Goal: Transaction & Acquisition: Purchase product/service

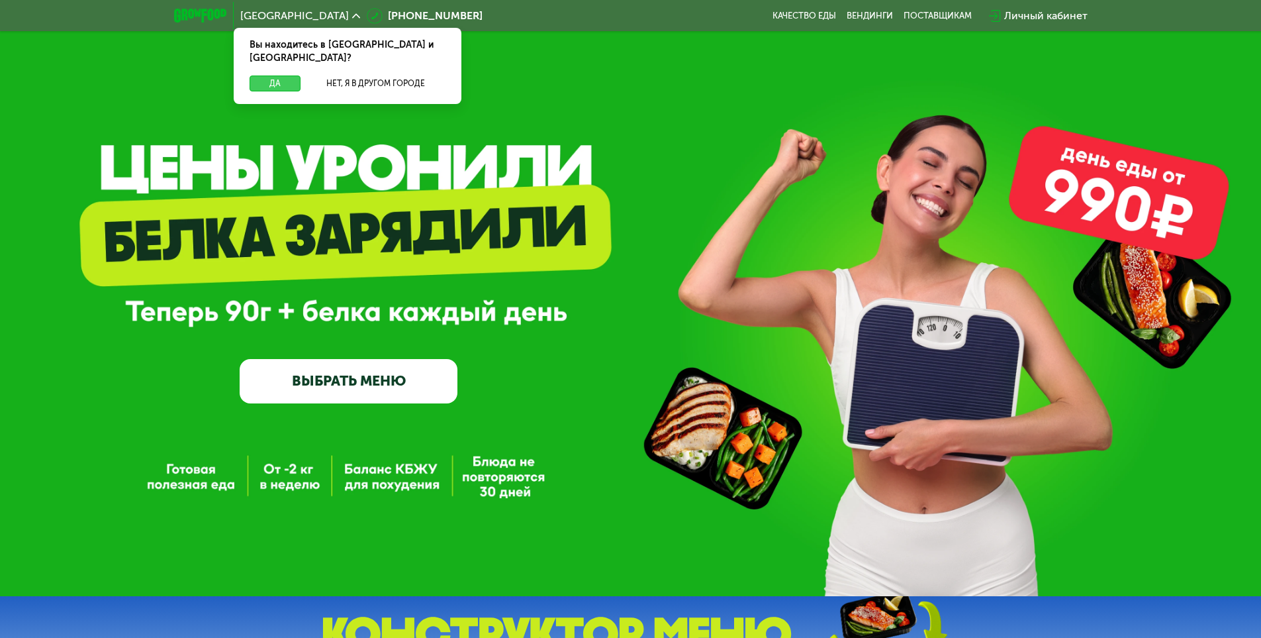
click at [267, 75] on button "Да" at bounding box center [275, 83] width 51 height 16
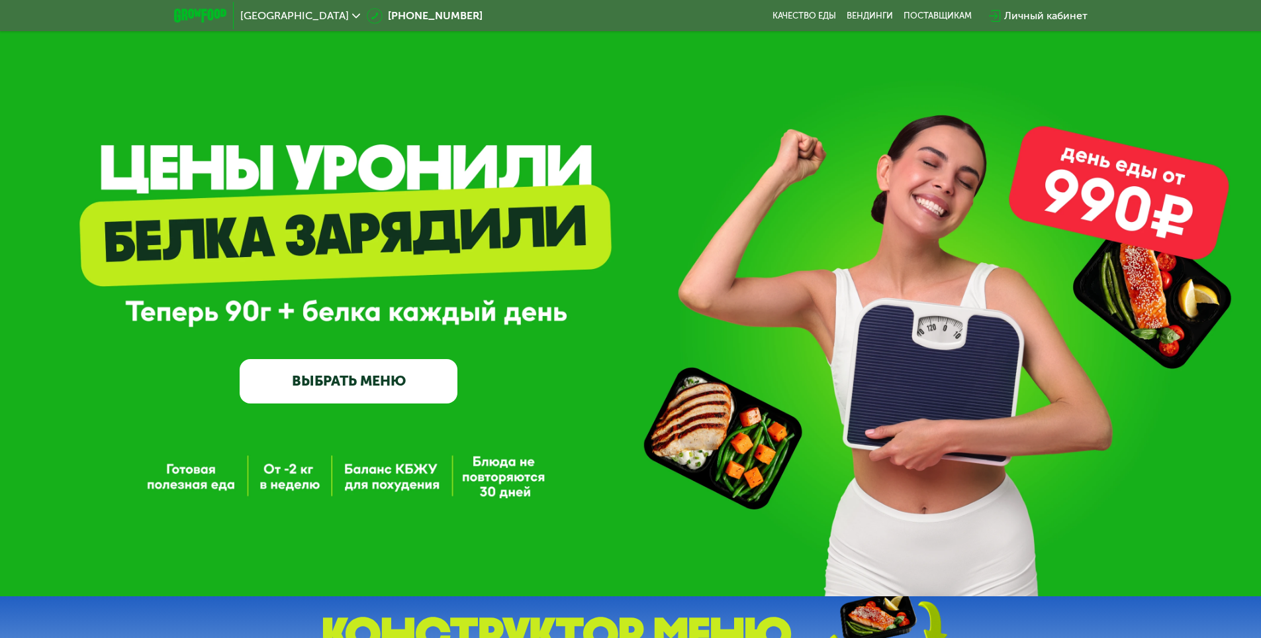
click at [363, 387] on link "ВЫБРАТЬ МЕНЮ" at bounding box center [349, 381] width 218 height 44
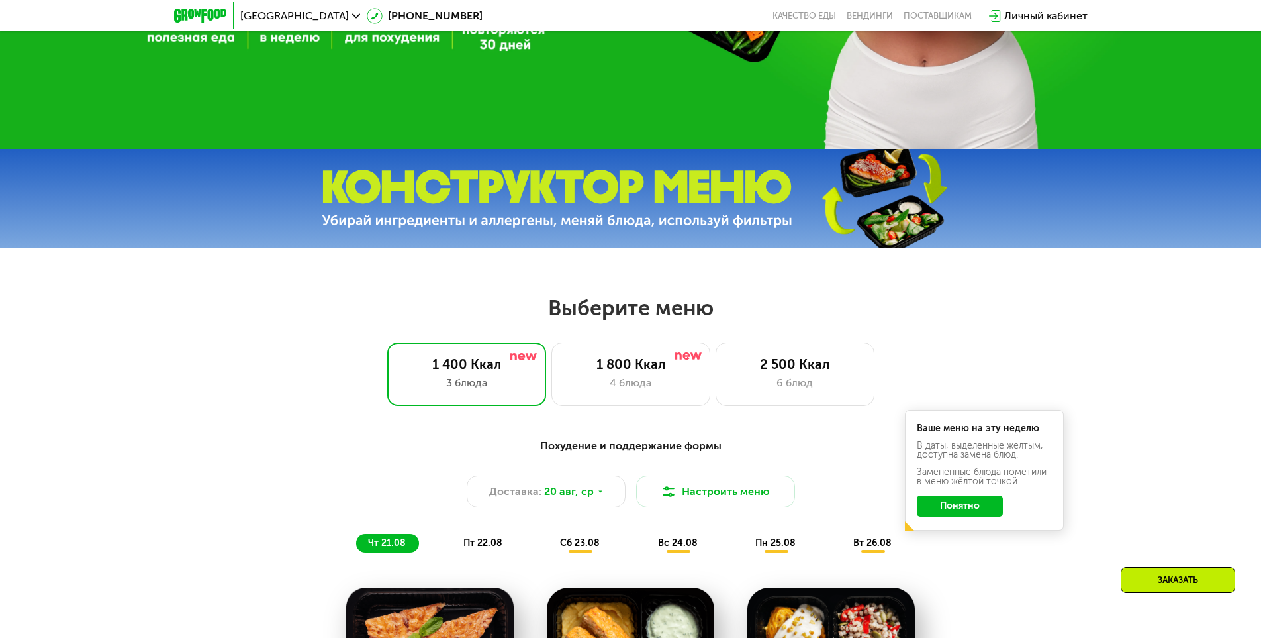
scroll to position [406, 0]
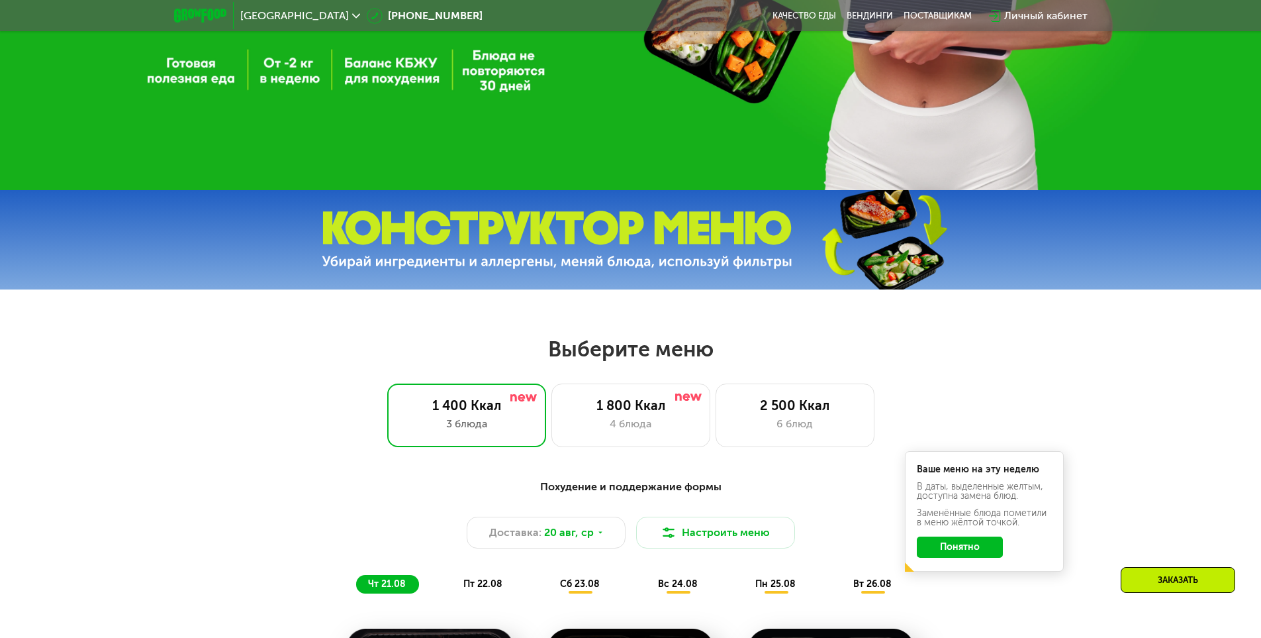
click at [942, 551] on button "Понятно" at bounding box center [960, 546] width 86 height 21
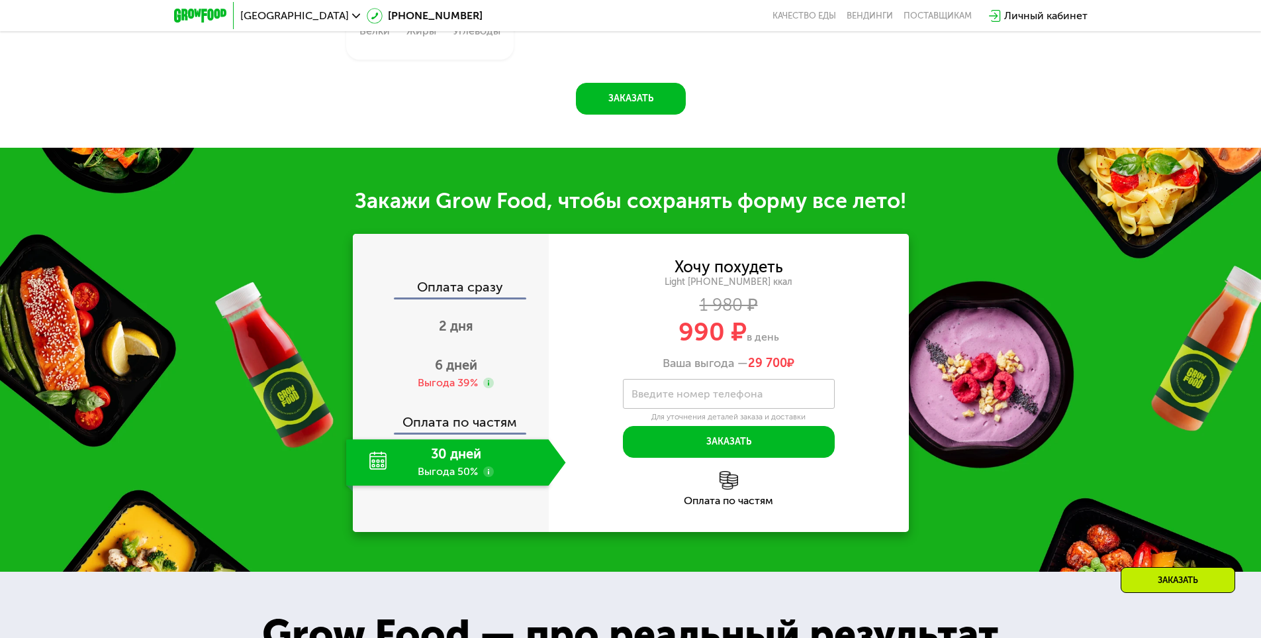
scroll to position [1333, 0]
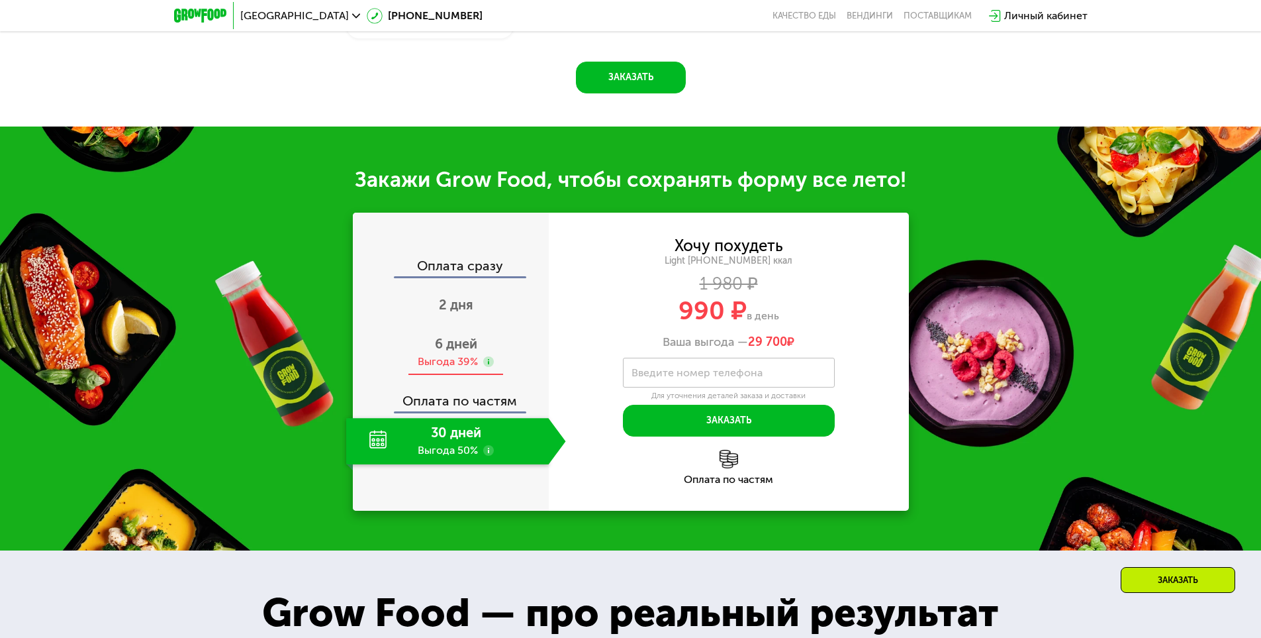
click at [454, 351] on span "6 дней" at bounding box center [456, 344] width 42 height 16
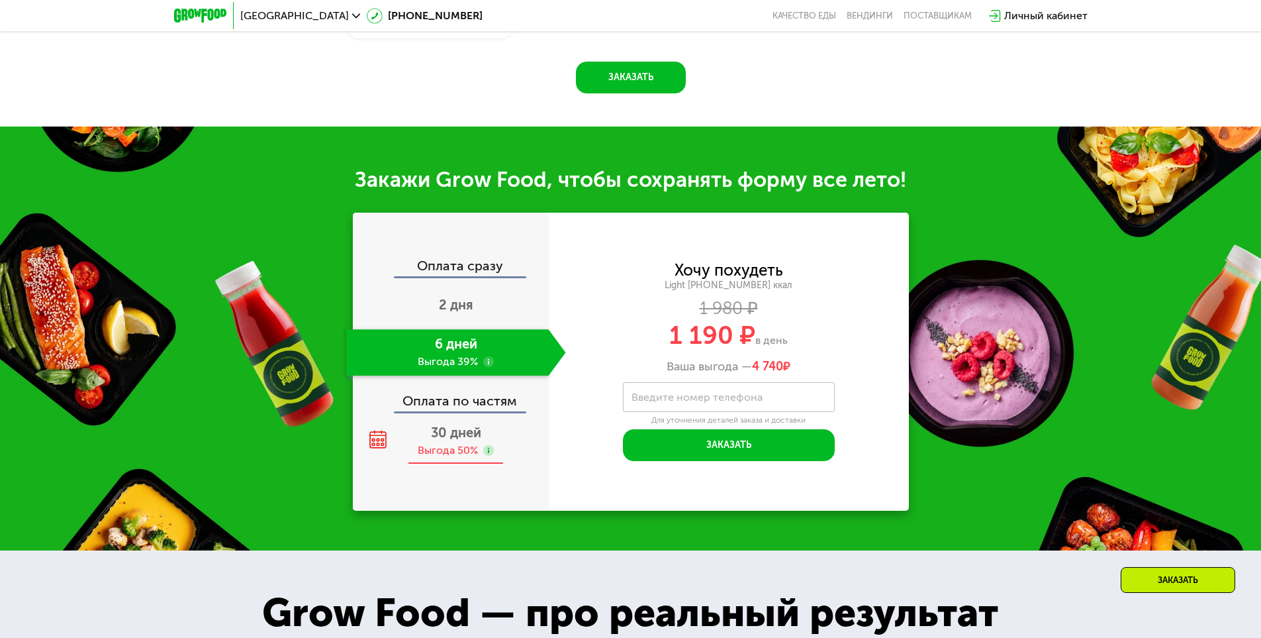
click at [471, 456] on div "Выгода 50%" at bounding box center [448, 450] width 60 height 15
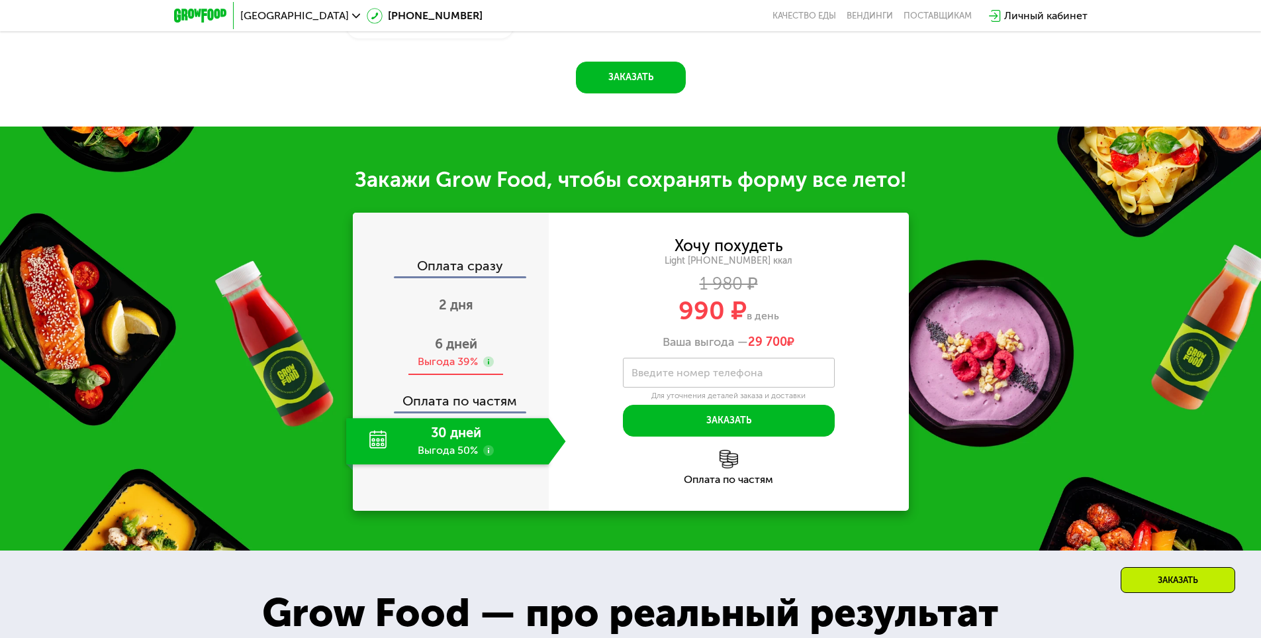
click at [461, 364] on div "Выгода 39%" at bounding box center [448, 361] width 60 height 15
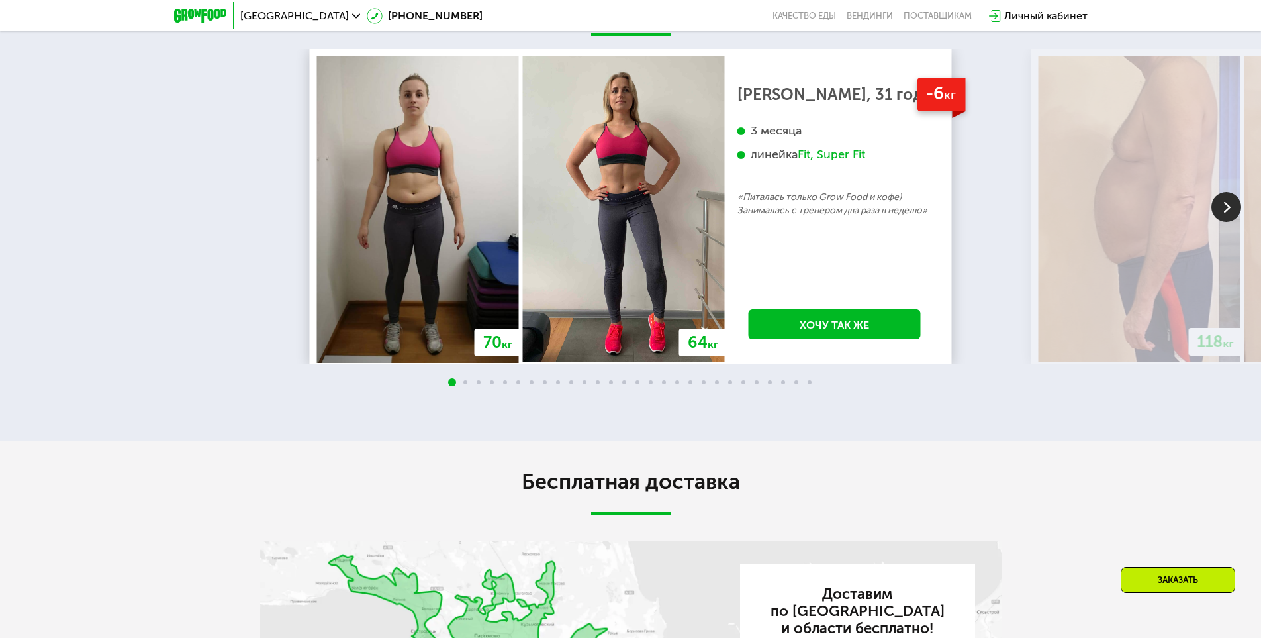
scroll to position [2569, 0]
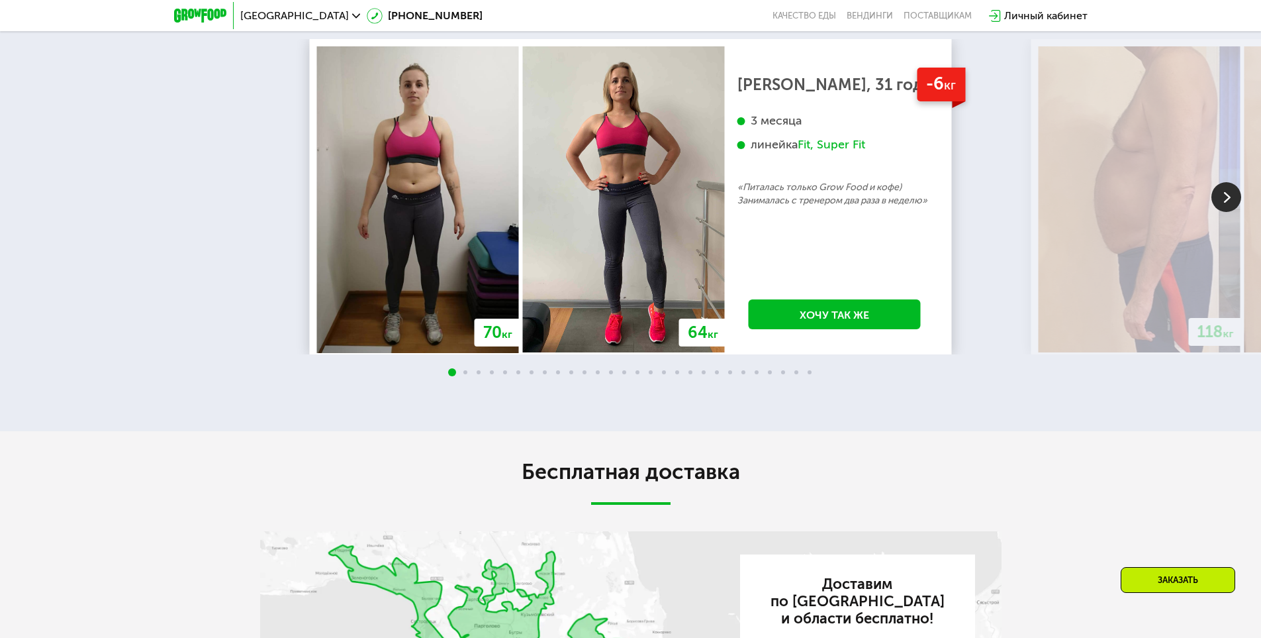
click at [1227, 209] on img at bounding box center [1227, 197] width 30 height 30
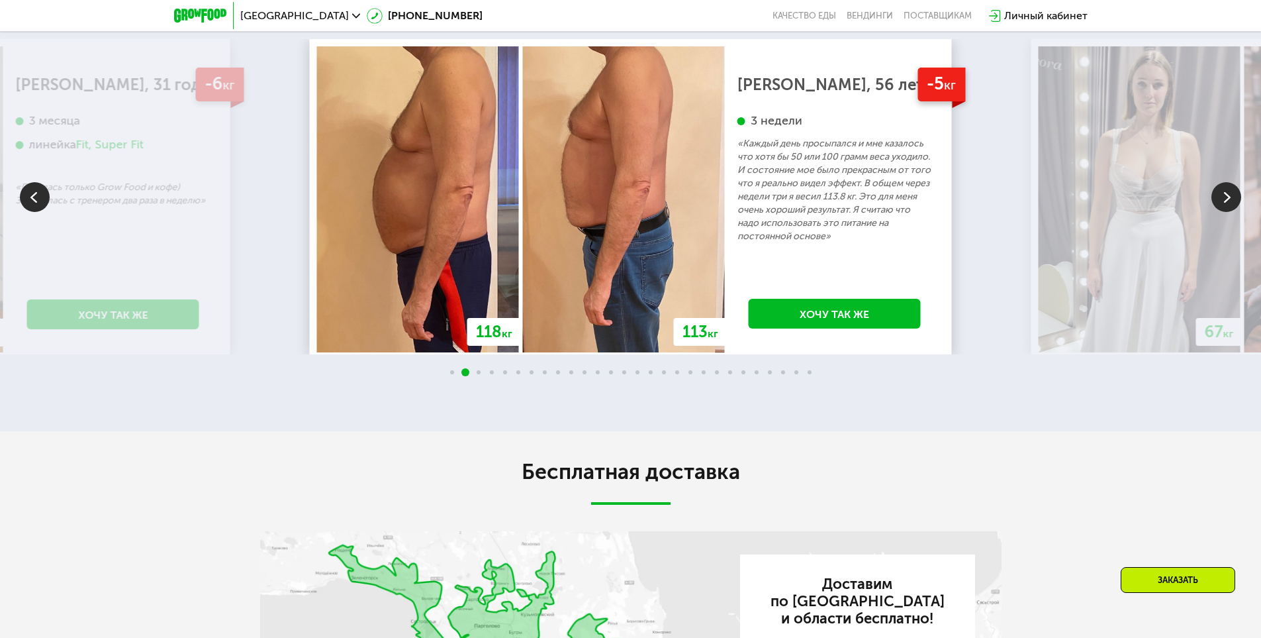
click at [1227, 209] on img at bounding box center [1227, 197] width 30 height 30
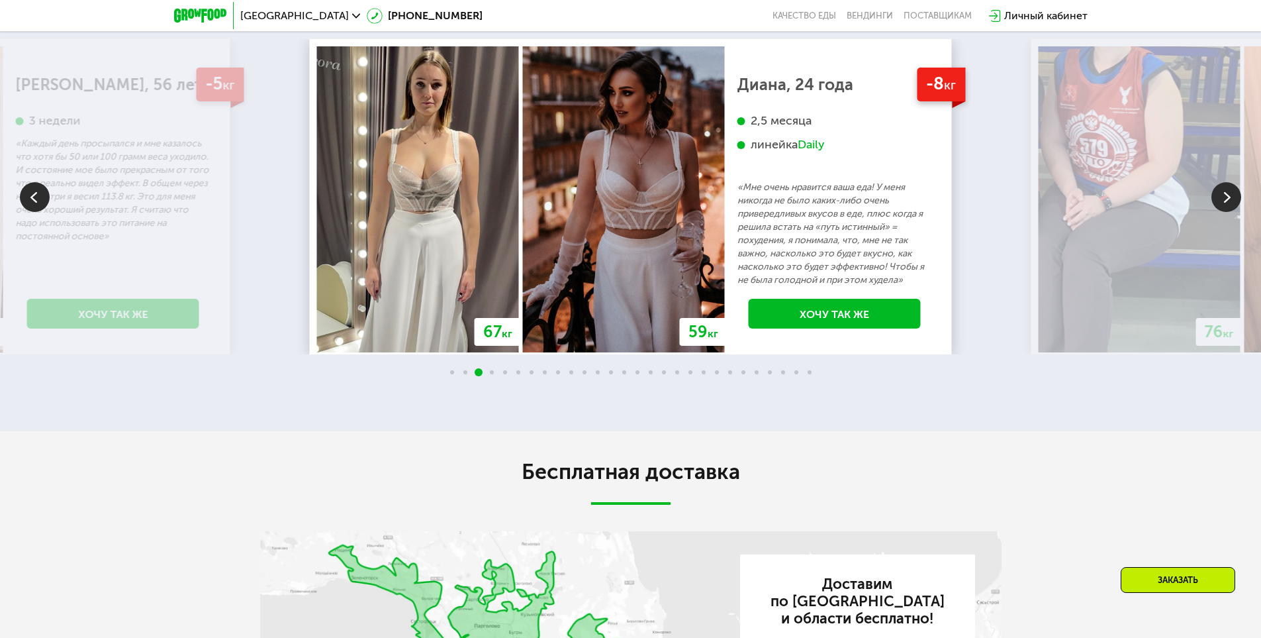
click at [1227, 209] on img at bounding box center [1227, 197] width 30 height 30
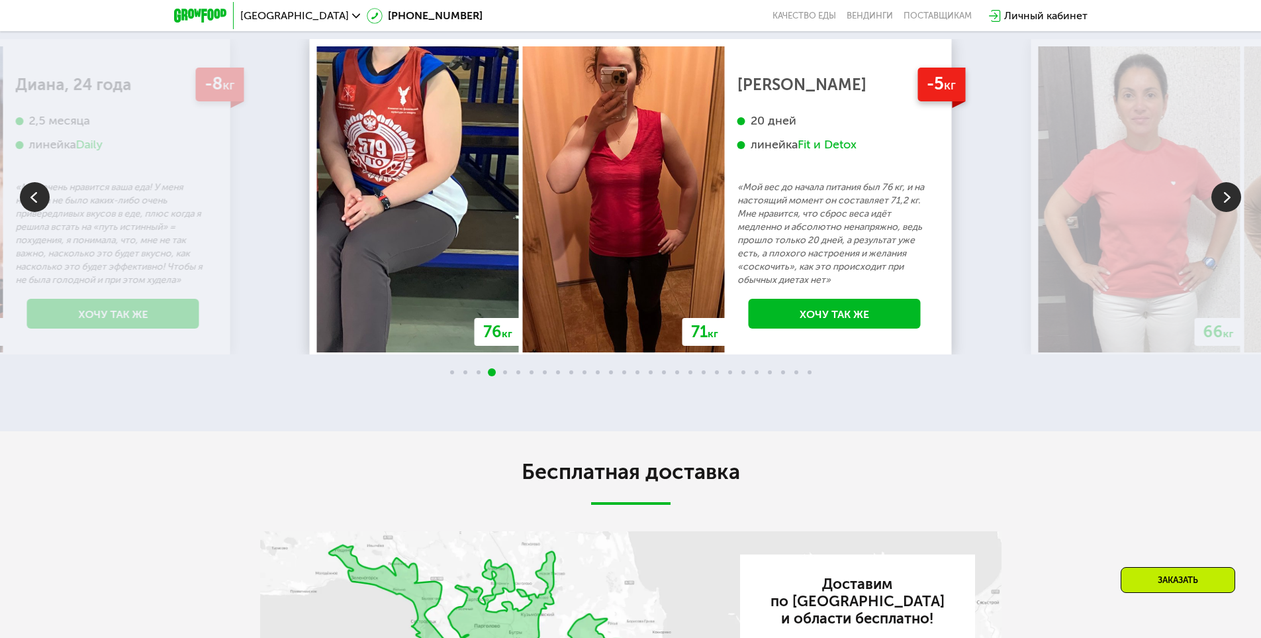
click at [47, 203] on div "70 кг 64 кг -6 кг [PERSON_NAME], 31 год 3 месяца линейка Fit, Super Fit «Питала…" at bounding box center [630, 208] width 1261 height 339
click at [36, 205] on img at bounding box center [35, 197] width 30 height 30
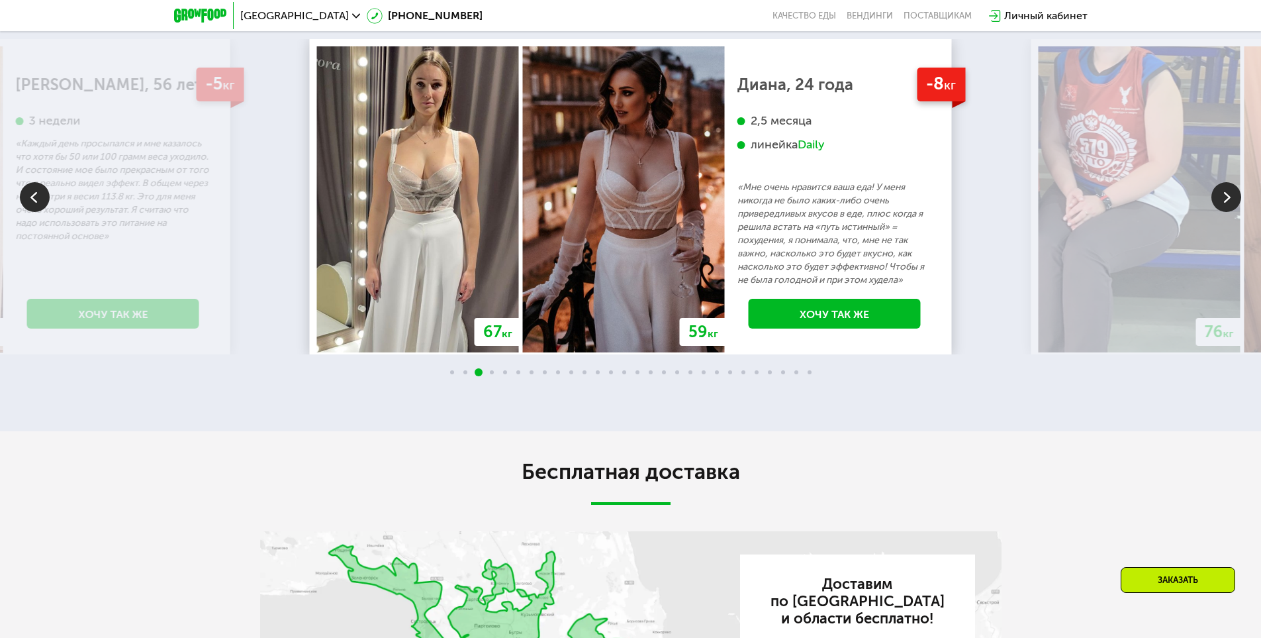
click at [36, 205] on img at bounding box center [35, 197] width 30 height 30
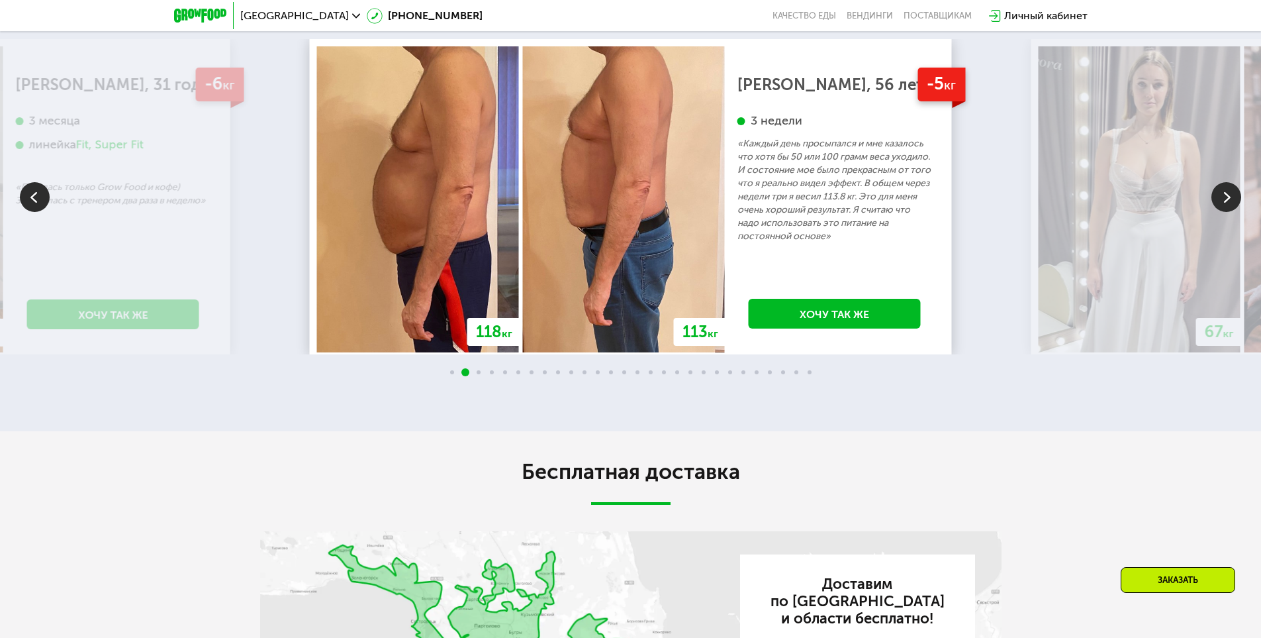
click at [36, 205] on img at bounding box center [35, 197] width 30 height 30
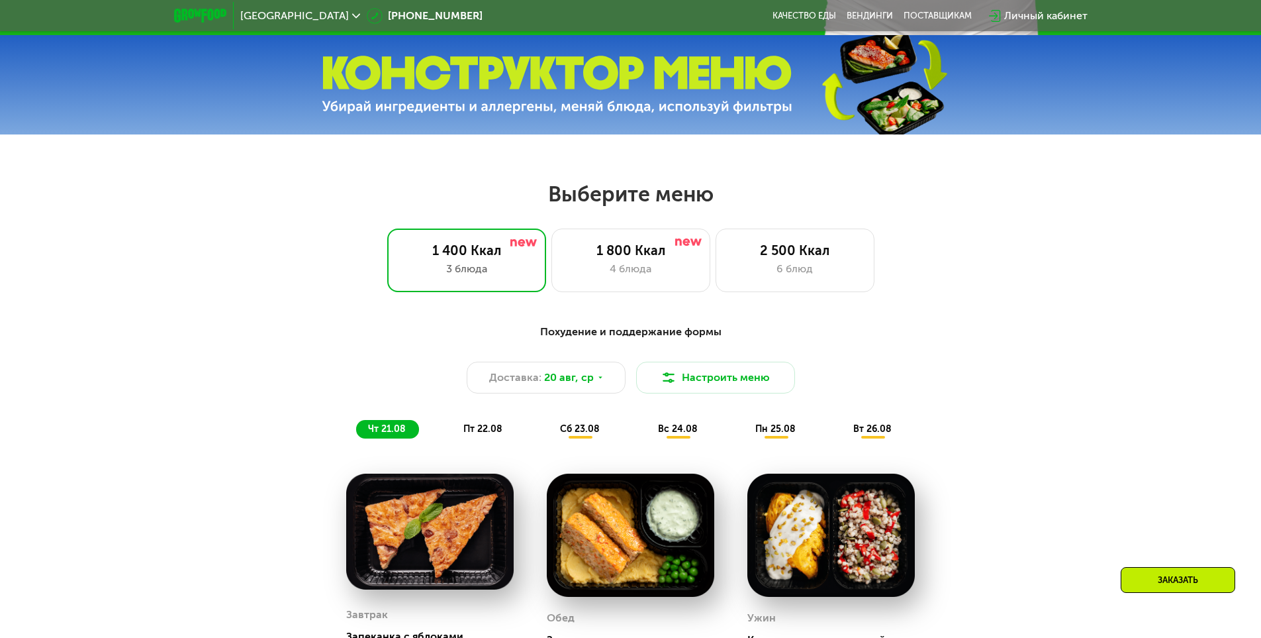
scroll to position [0, 0]
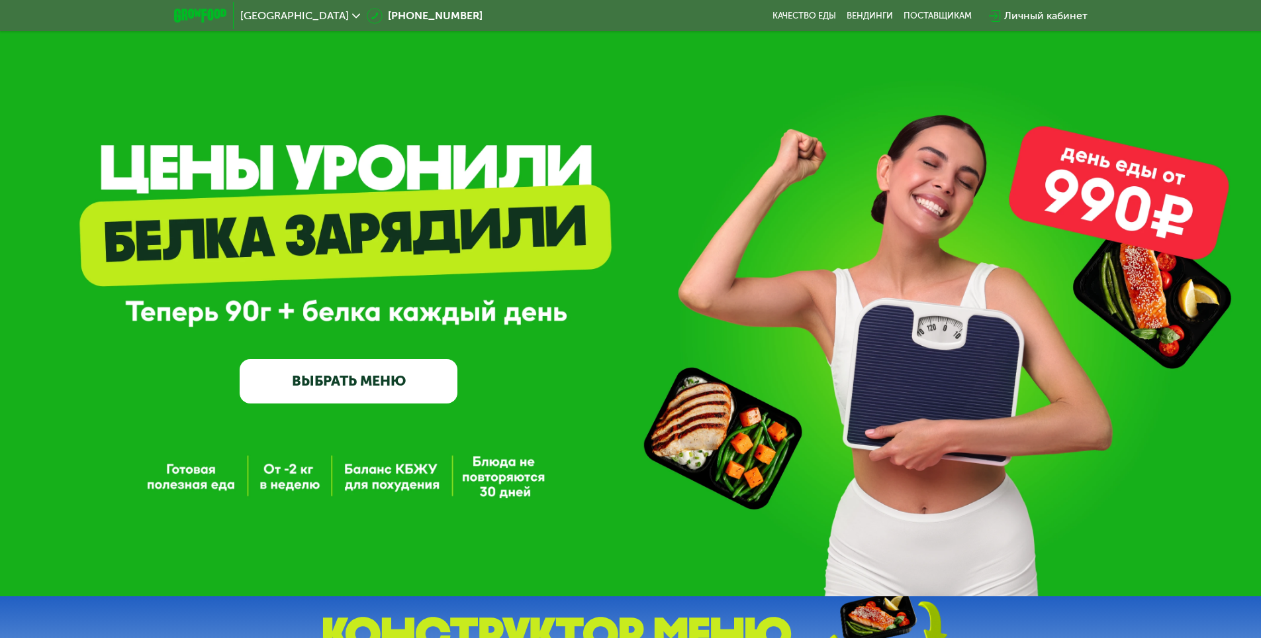
click at [385, 395] on link "ВЫБРАТЬ МЕНЮ" at bounding box center [349, 381] width 218 height 44
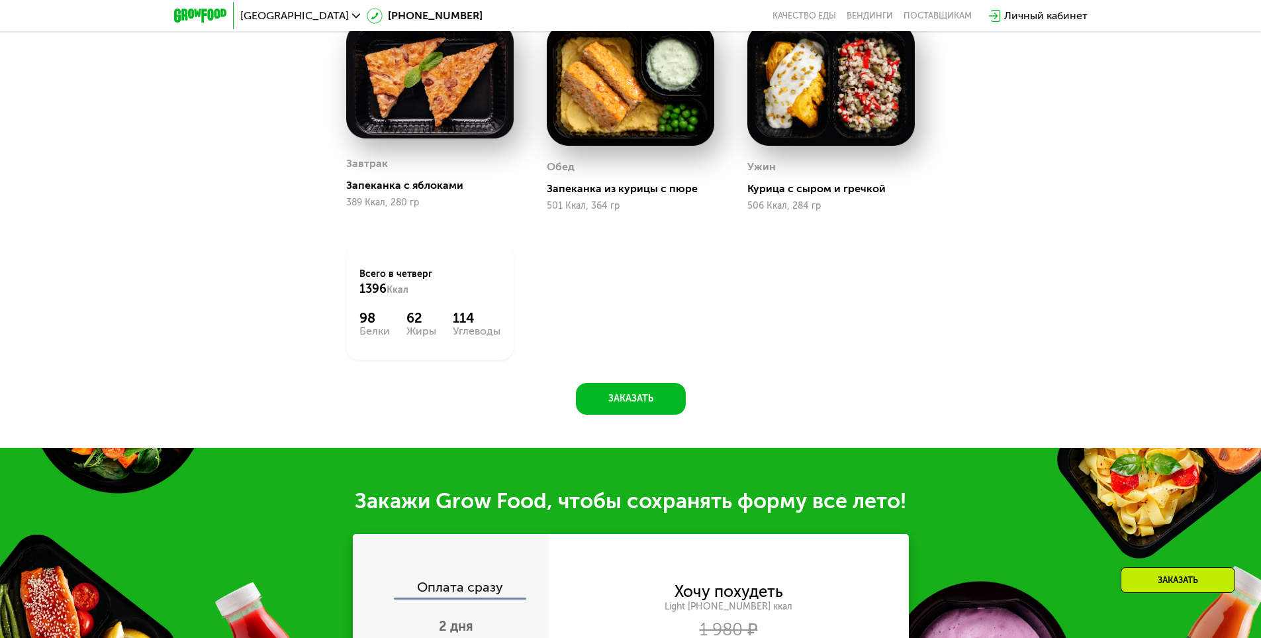
scroll to position [1024, 0]
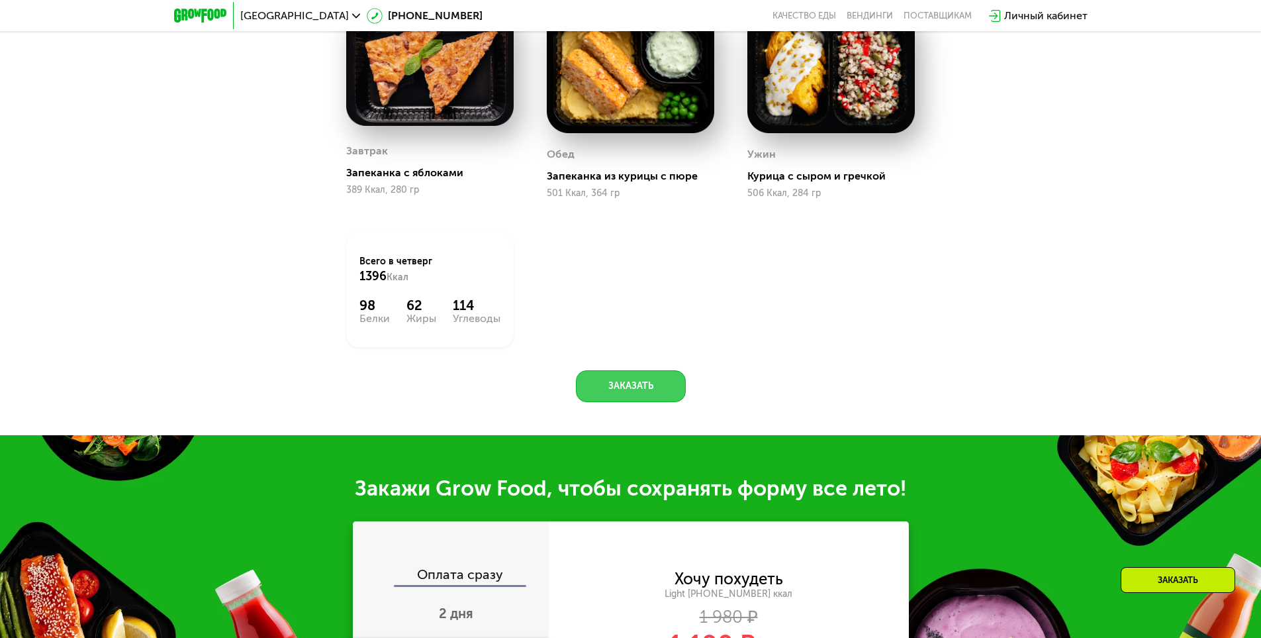
click at [622, 393] on button "Заказать" at bounding box center [631, 386] width 110 height 32
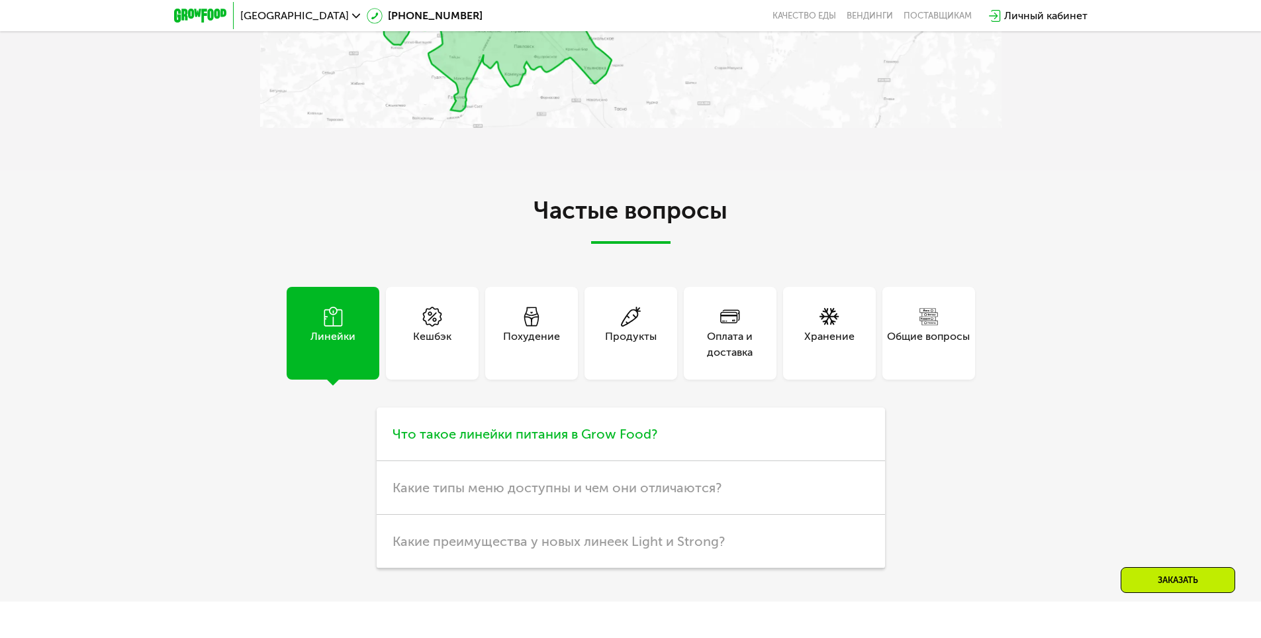
scroll to position [3318, 0]
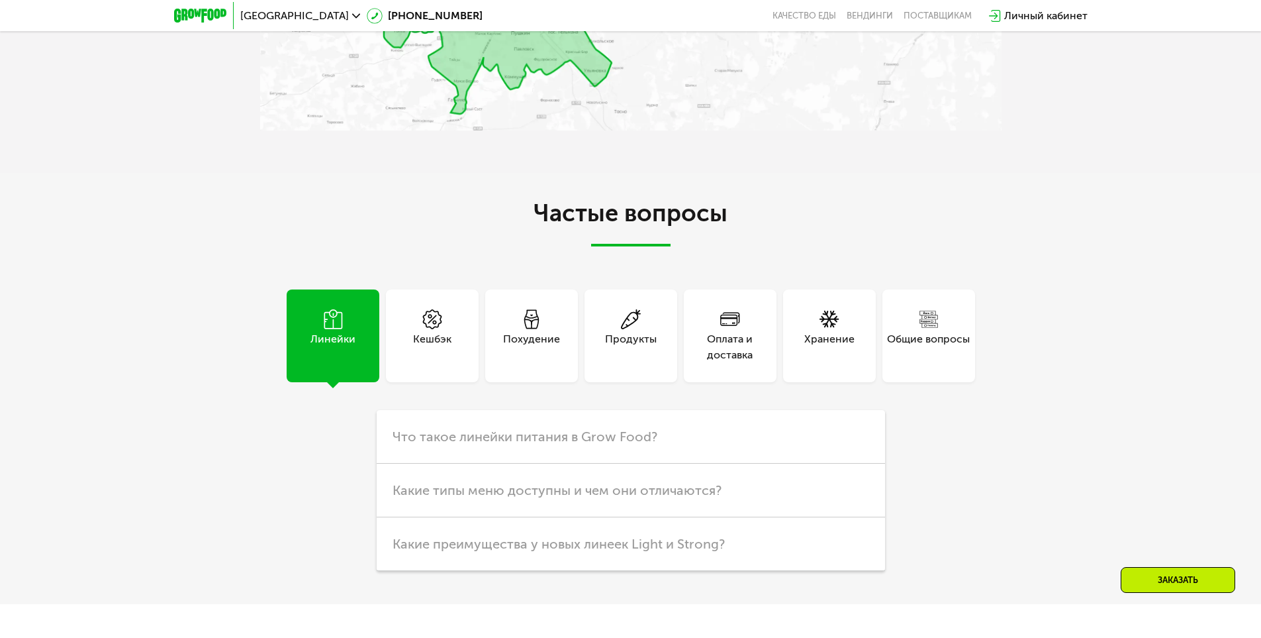
click at [548, 332] on div "Похудение" at bounding box center [531, 347] width 57 height 32
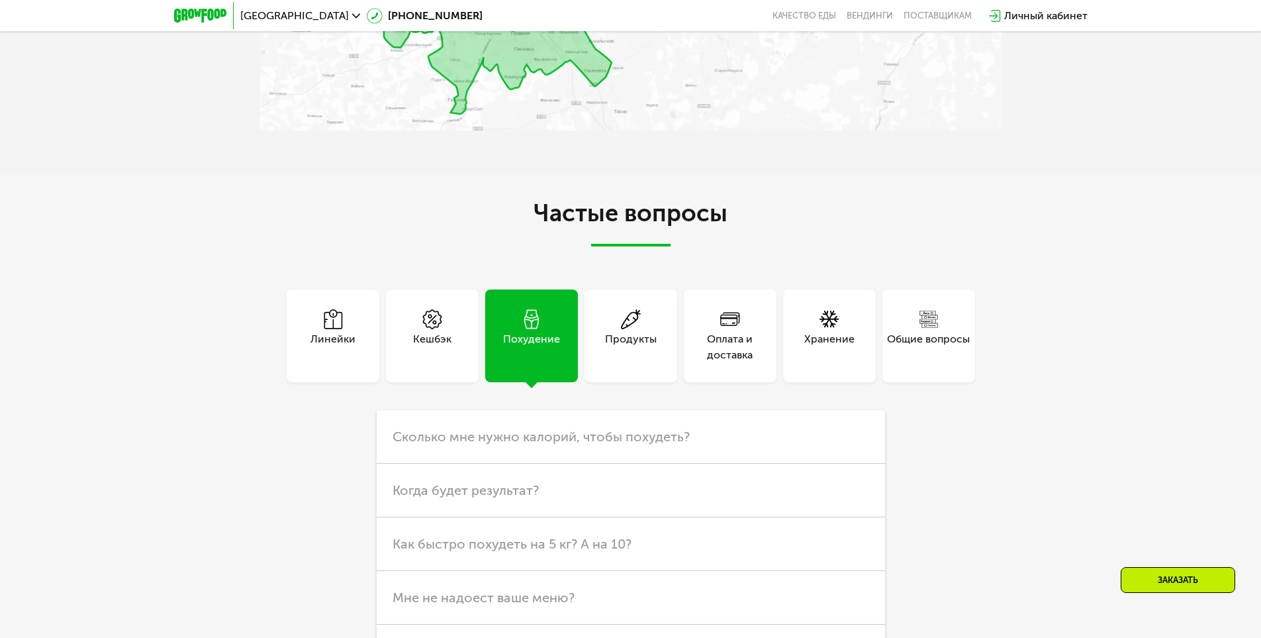
scroll to position [3472, 0]
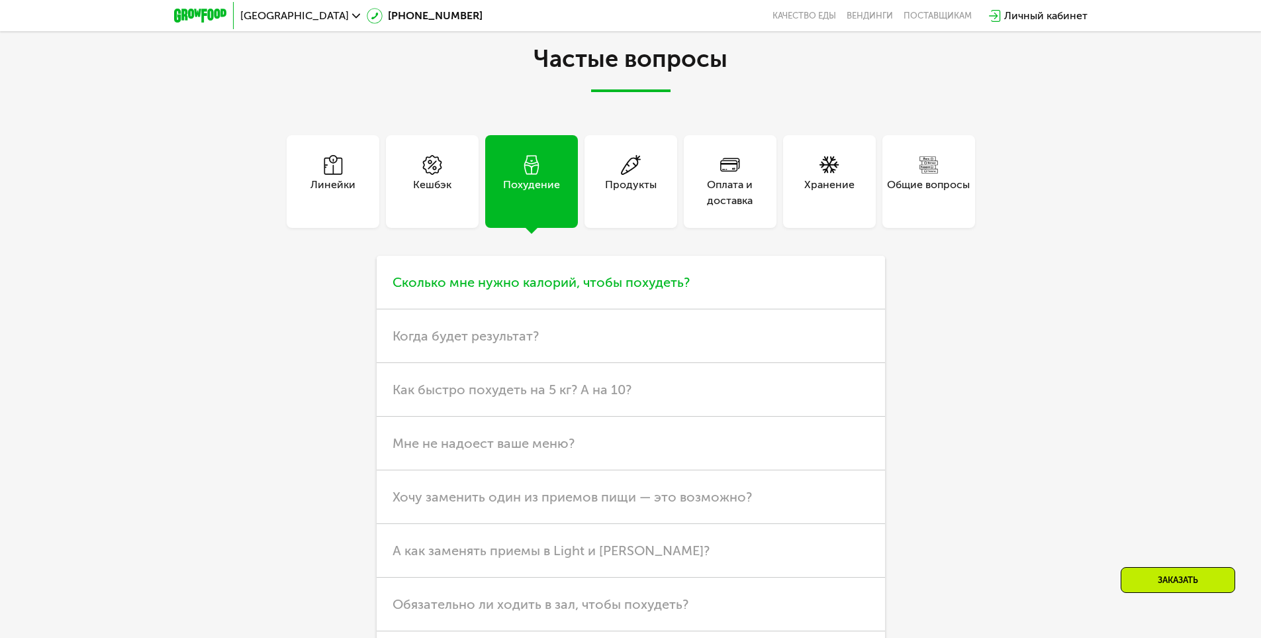
click at [567, 289] on span "Сколько мне нужно калорий, чтобы похудеть?" at bounding box center [541, 282] width 297 height 16
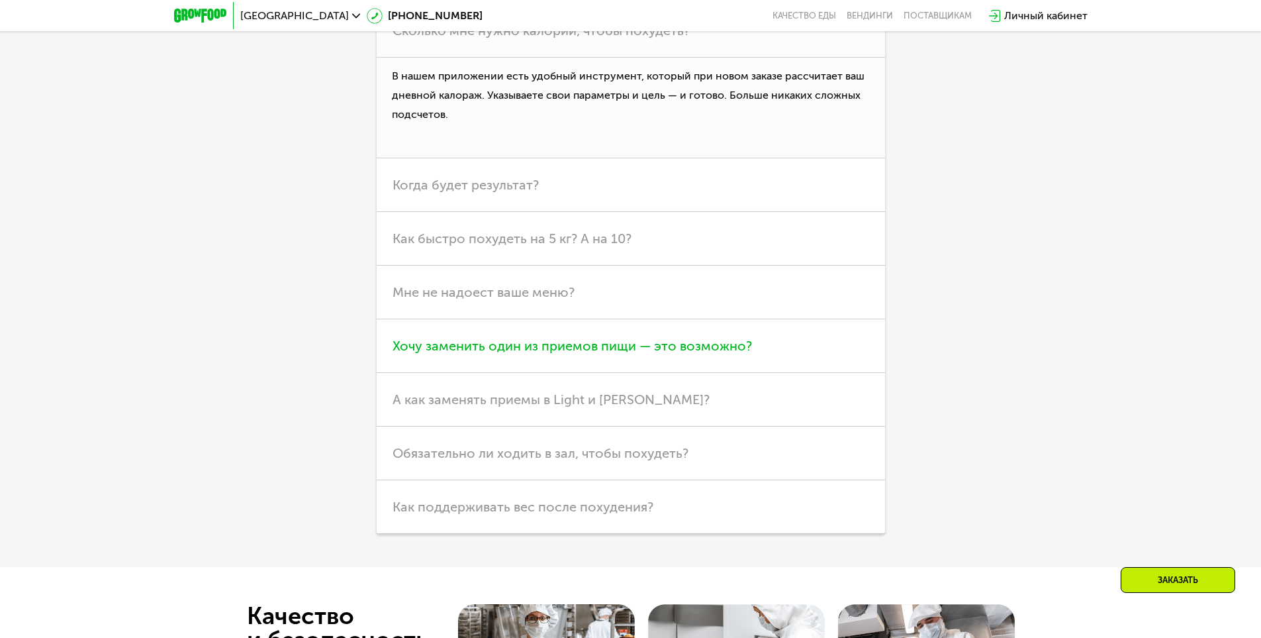
scroll to position [3627, 0]
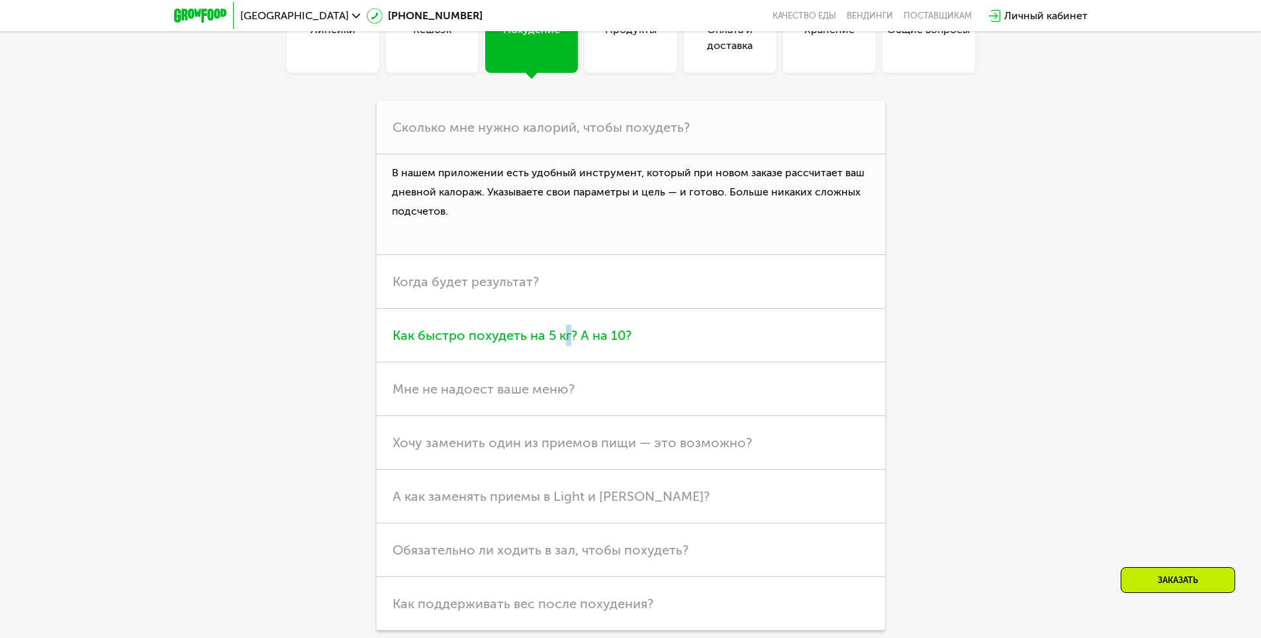
click at [567, 332] on h3 "Как быстро похудеть на 5 кг? А на 10?" at bounding box center [631, 336] width 509 height 54
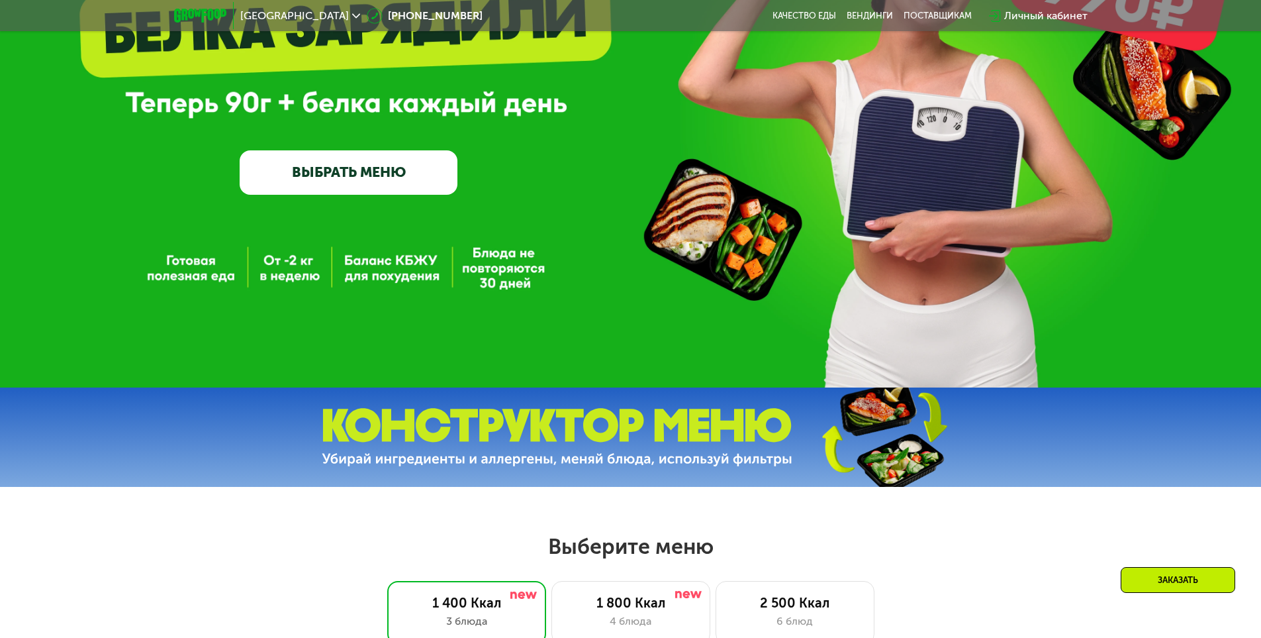
scroll to position [309, 0]
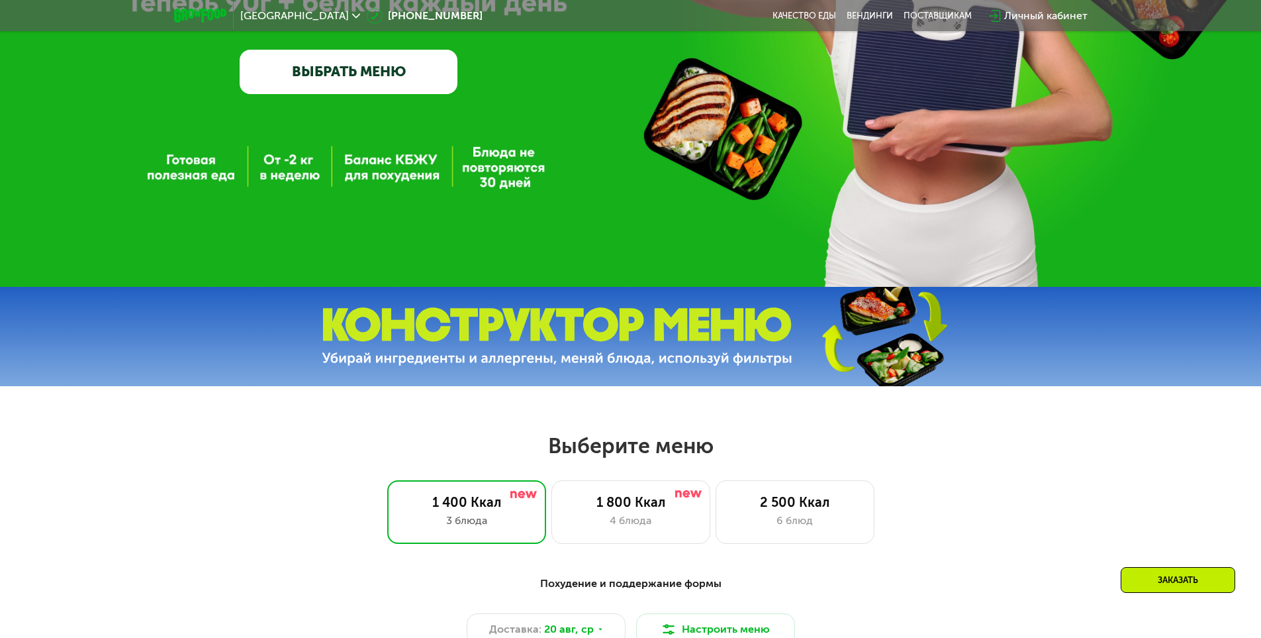
click at [677, 348] on img at bounding box center [557, 336] width 471 height 59
click at [654, 333] on img at bounding box center [557, 336] width 471 height 59
click at [476, 317] on img at bounding box center [557, 336] width 471 height 59
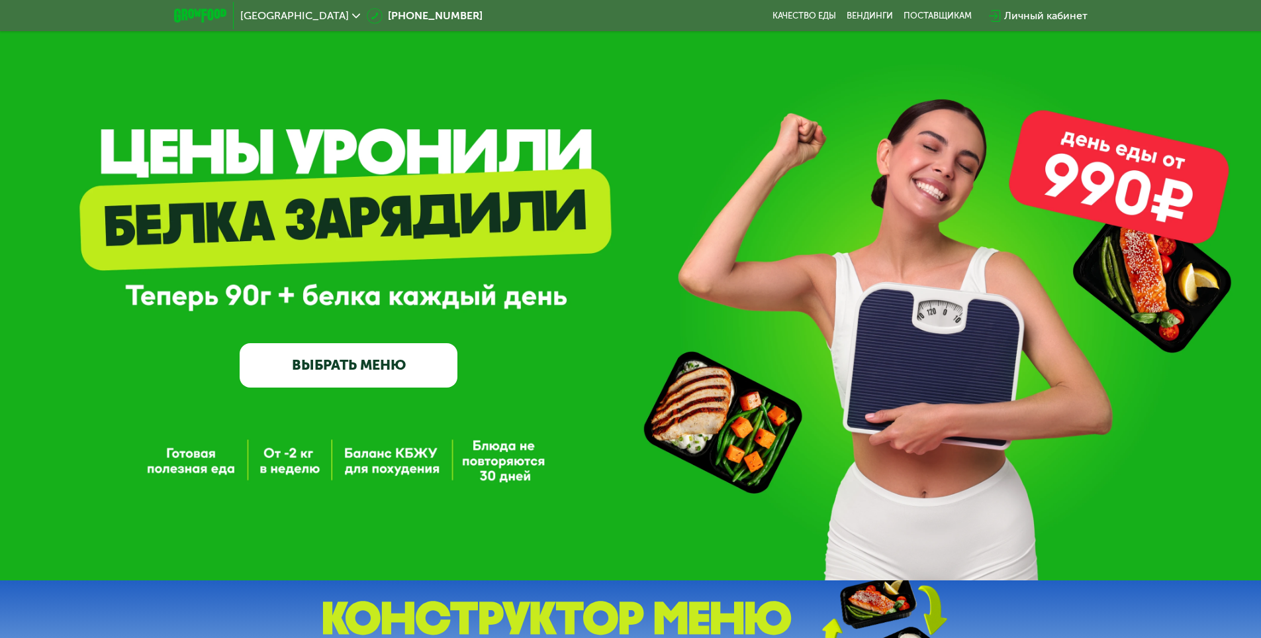
scroll to position [0, 0]
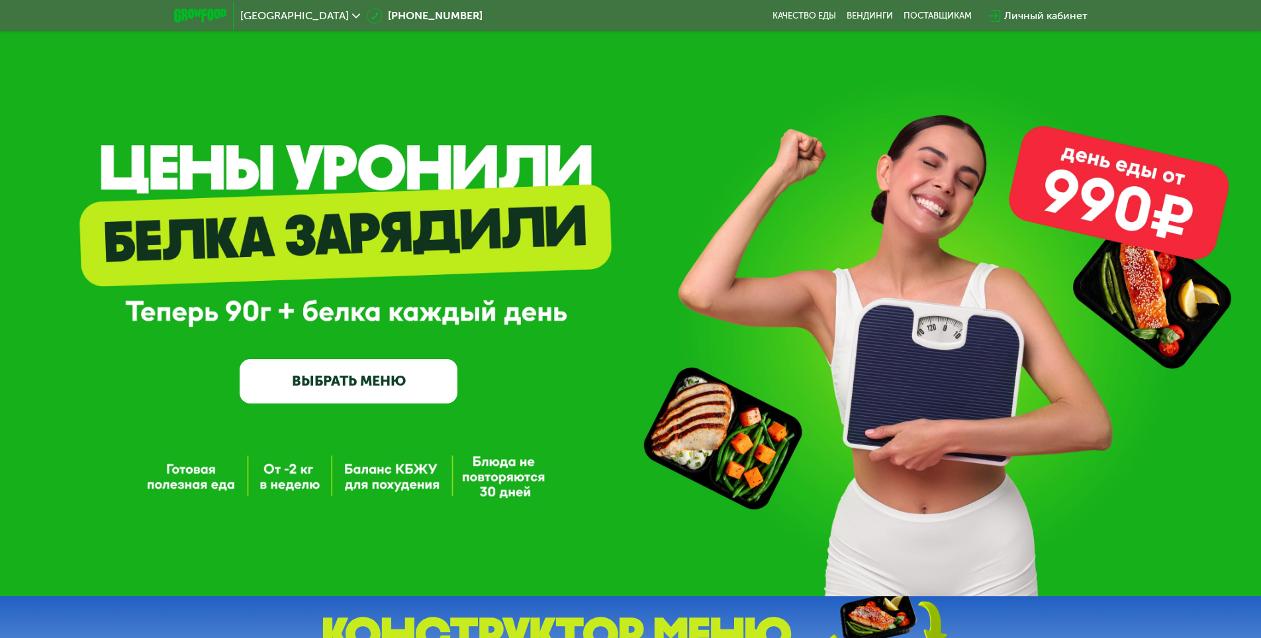
click at [1025, 11] on div "Личный кабинет" at bounding box center [1045, 16] width 83 height 16
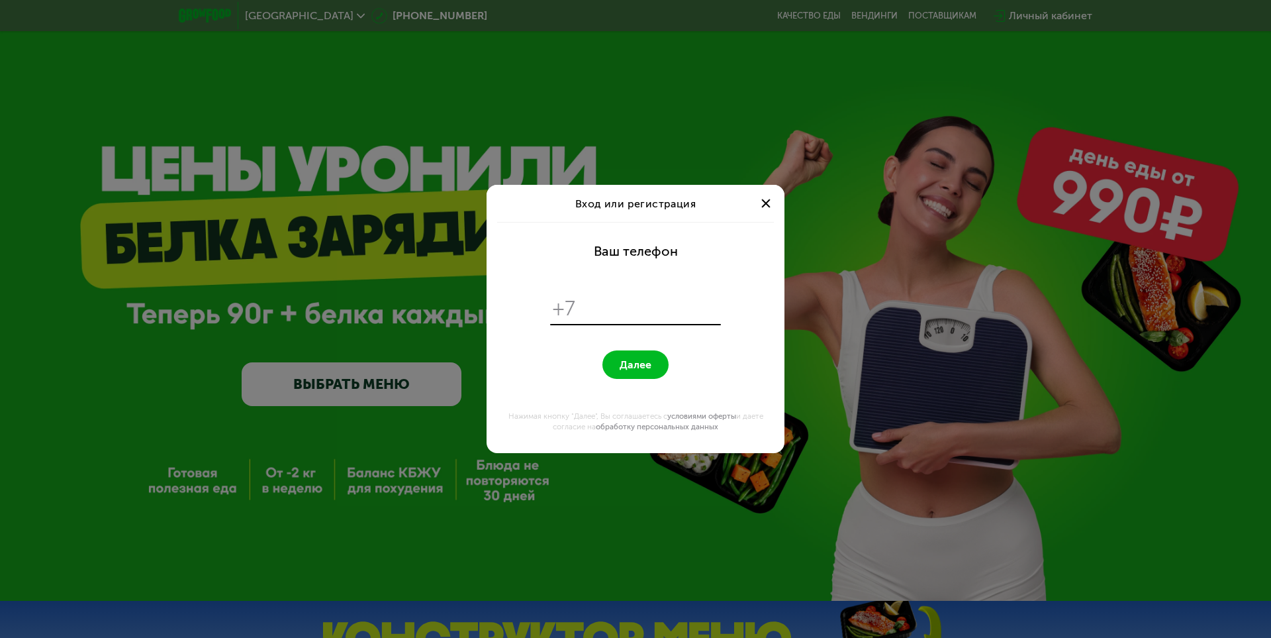
click at [772, 199] on div at bounding box center [766, 203] width 16 height 16
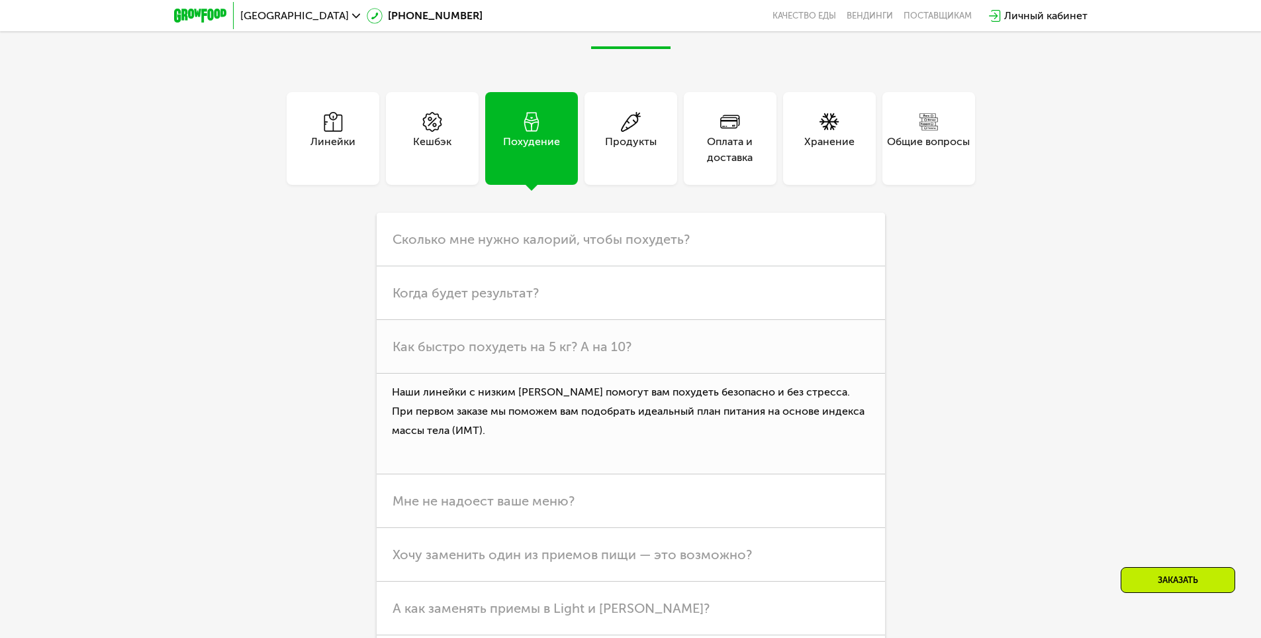
scroll to position [3419, 0]
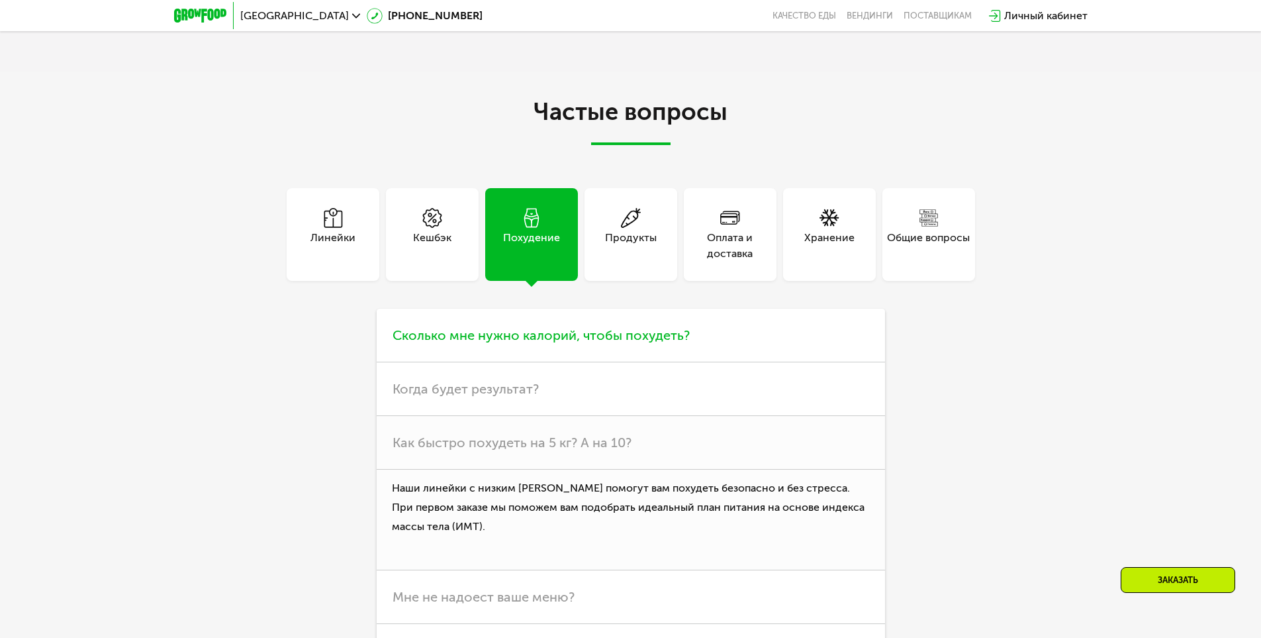
click at [544, 343] on span "Сколько мне нужно калорий, чтобы похудеть?" at bounding box center [541, 335] width 297 height 16
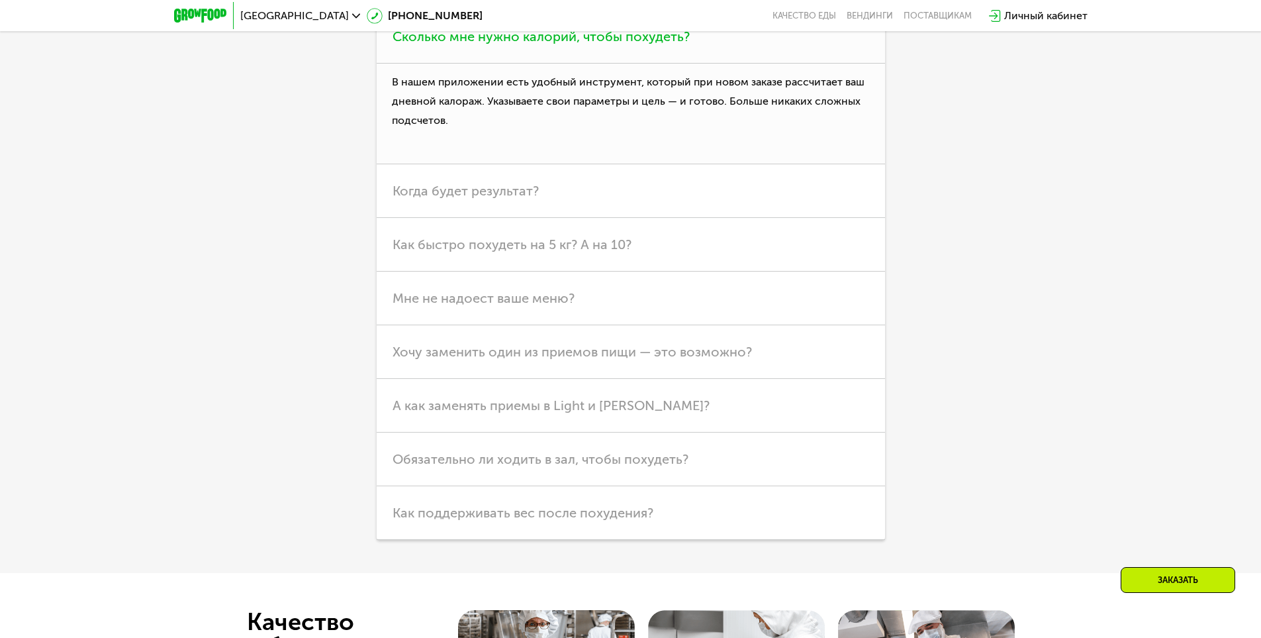
scroll to position [3728, 0]
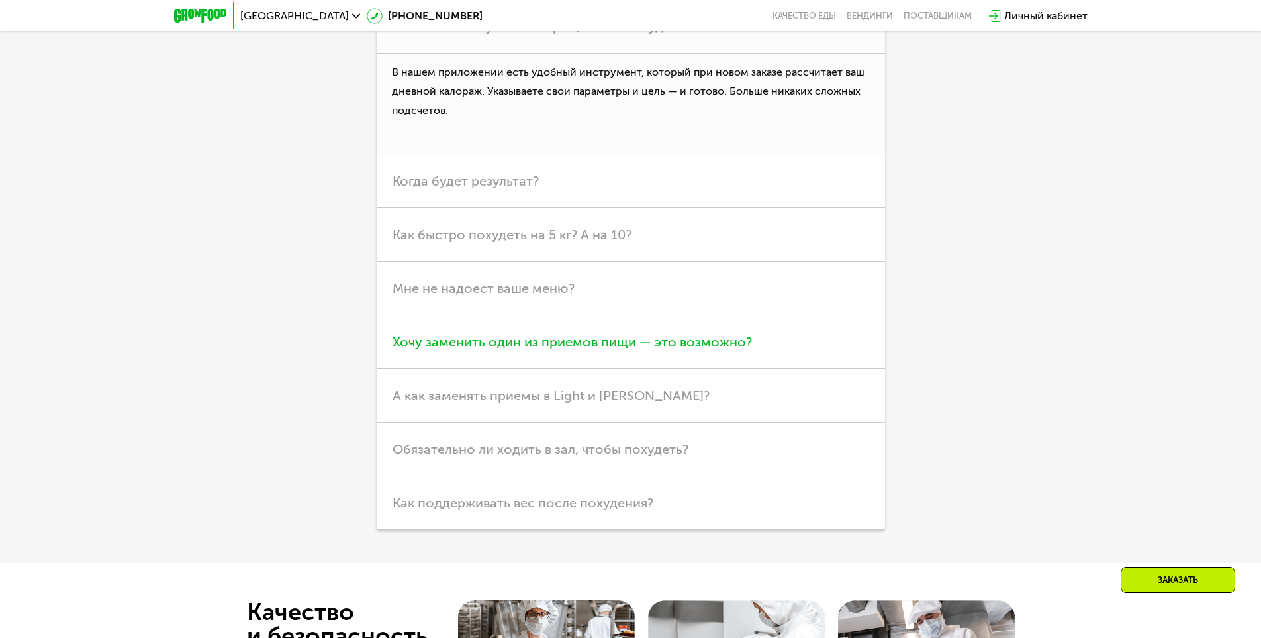
click at [529, 348] on span "Хочу заменить один из приемов пищи — это возможно?" at bounding box center [573, 342] width 360 height 16
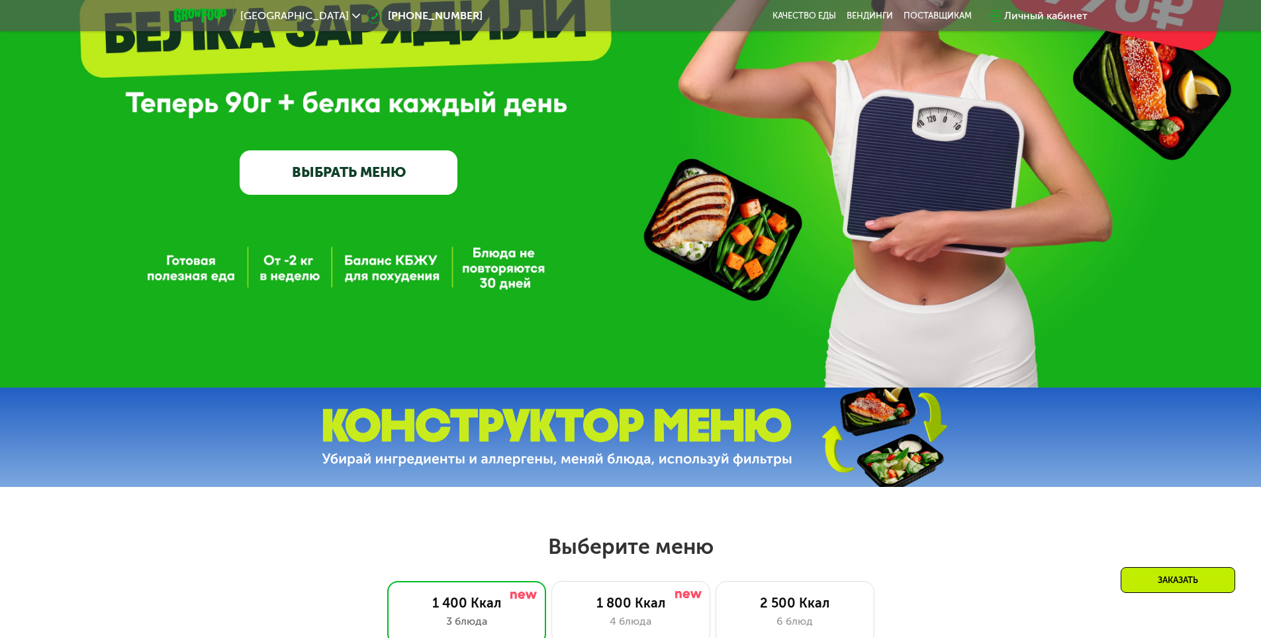
scroll to position [0, 0]
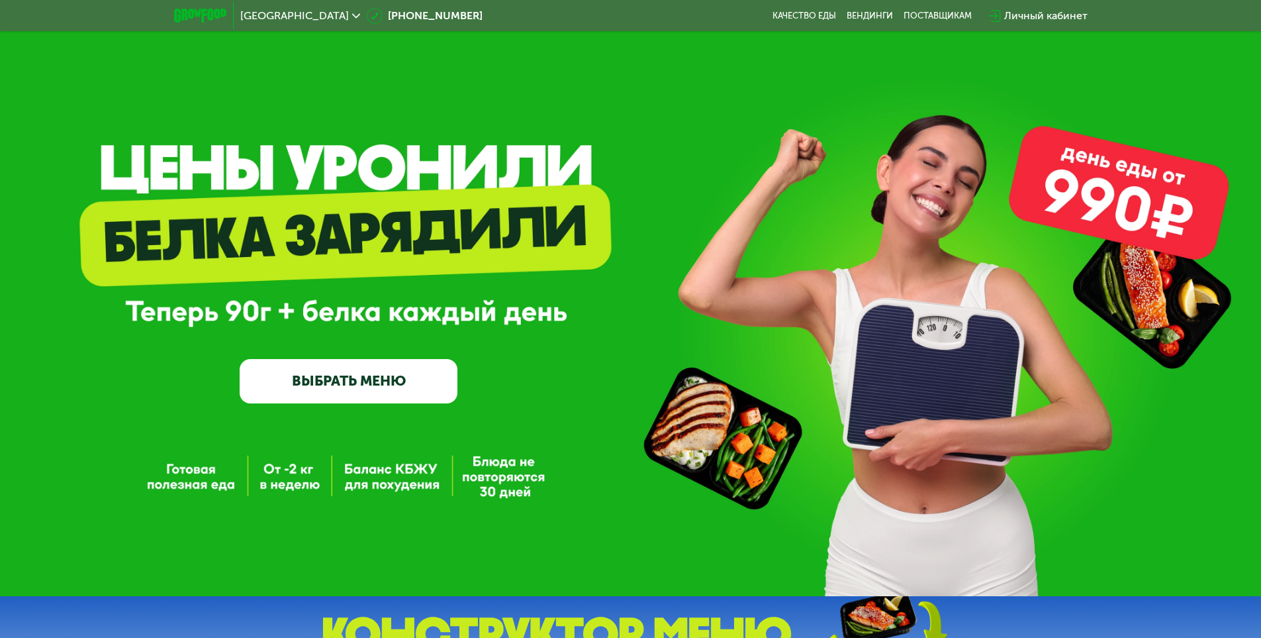
click at [340, 390] on link "ВЫБРАТЬ МЕНЮ" at bounding box center [349, 381] width 218 height 44
click at [331, 368] on link "ВЫБРАТЬ МЕНЮ" at bounding box center [349, 381] width 218 height 44
click at [318, 387] on link "ВЫБРАТЬ МЕНЮ" at bounding box center [349, 380] width 218 height 44
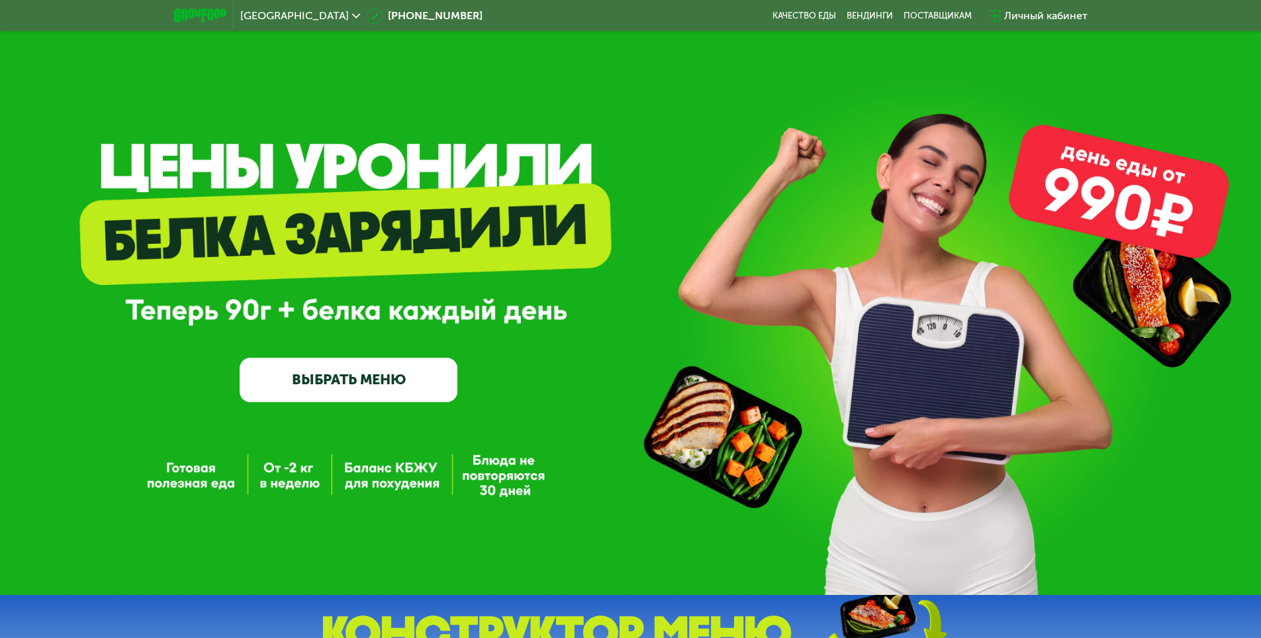
click at [318, 387] on link "ВЫБРАТЬ МЕНЮ" at bounding box center [349, 380] width 218 height 44
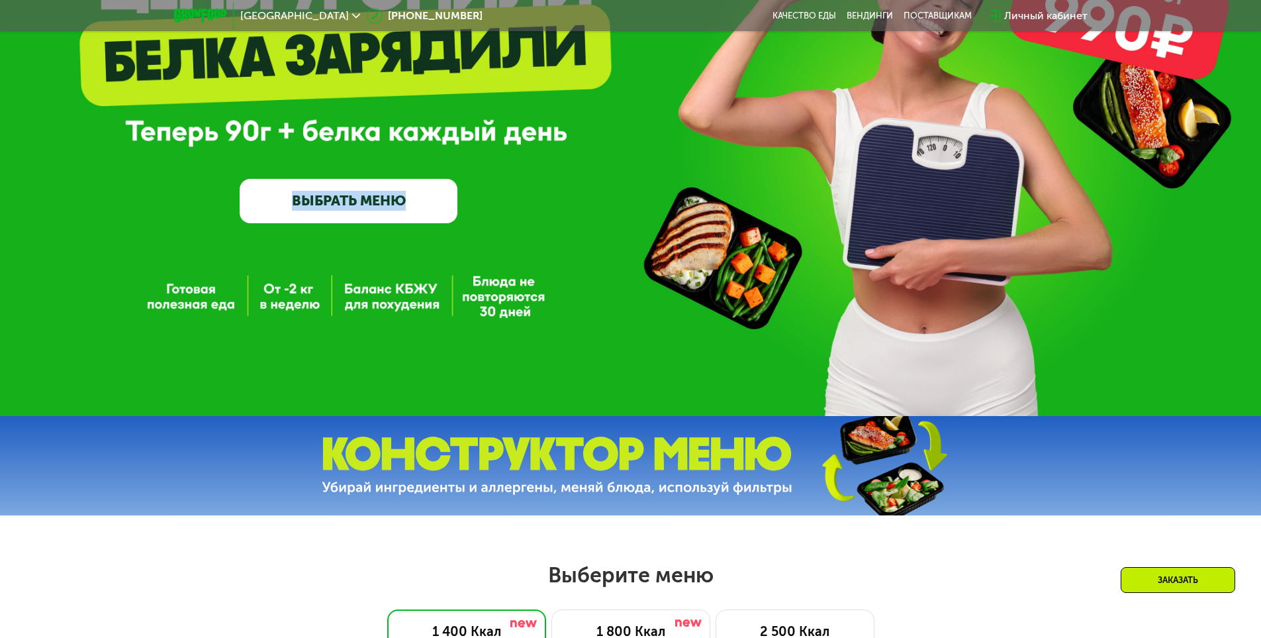
drag, startPoint x: 289, startPoint y: 483, endPoint x: 291, endPoint y: 474, distance: 8.8
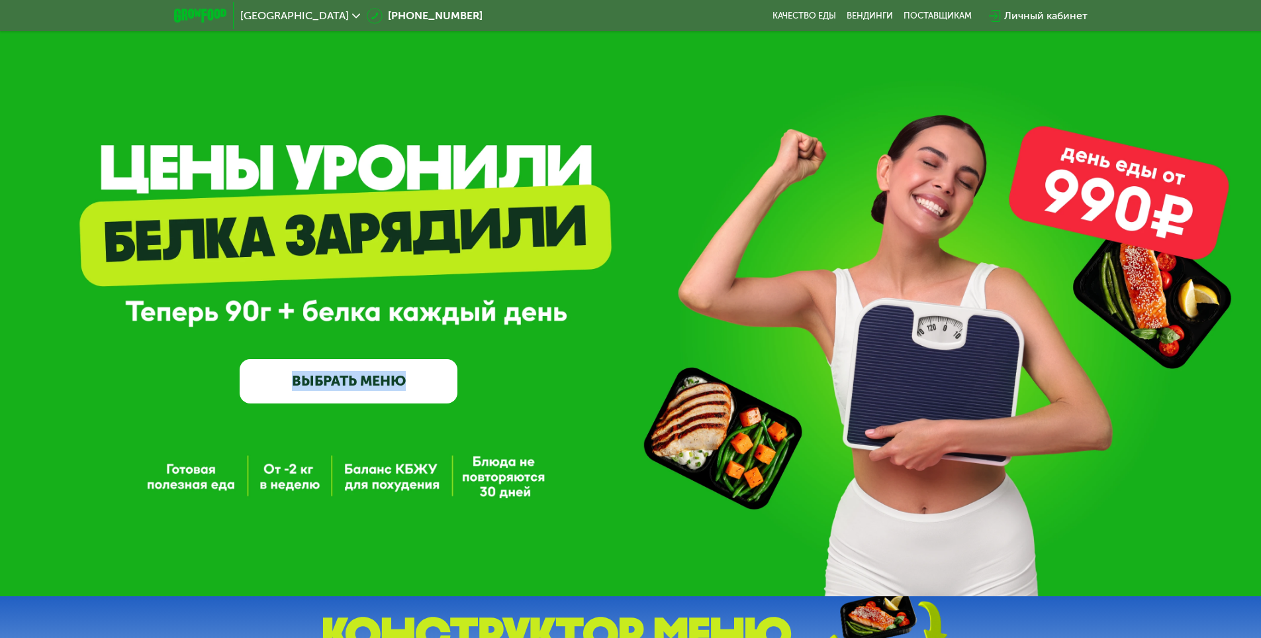
click at [351, 384] on link "ВЫБРАТЬ МЕНЮ" at bounding box center [349, 381] width 218 height 44
click at [351, 384] on link "ВЫБРАТЬ МЕНЮ" at bounding box center [349, 380] width 218 height 44
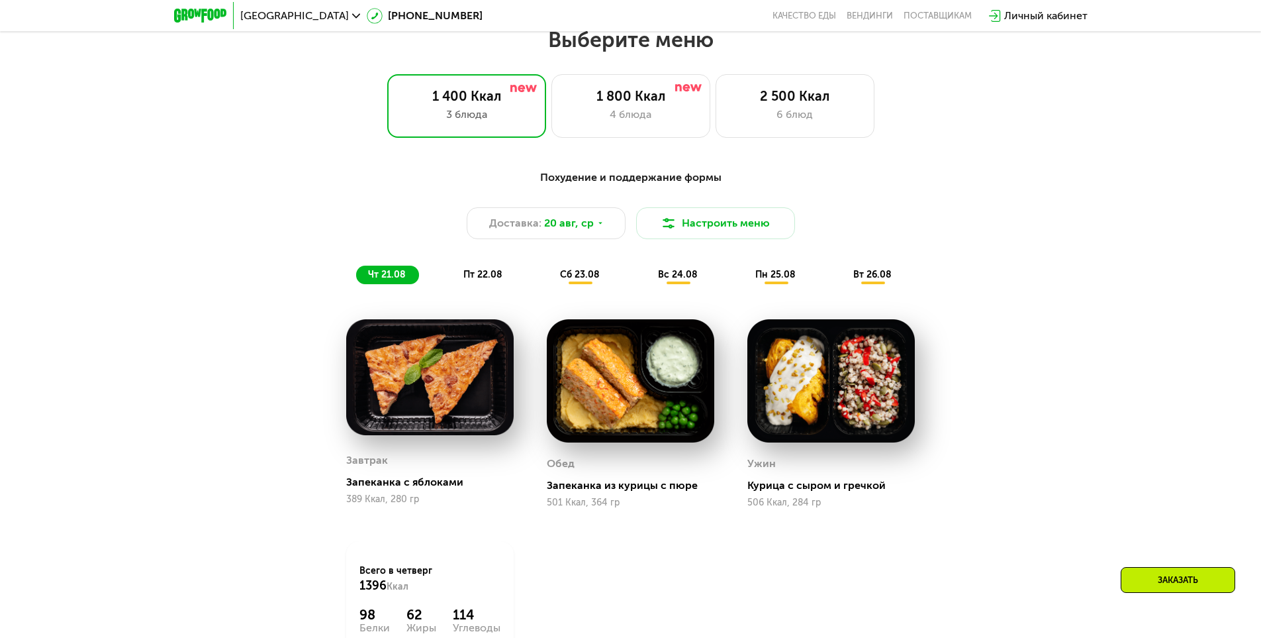
scroll to position [561, 0]
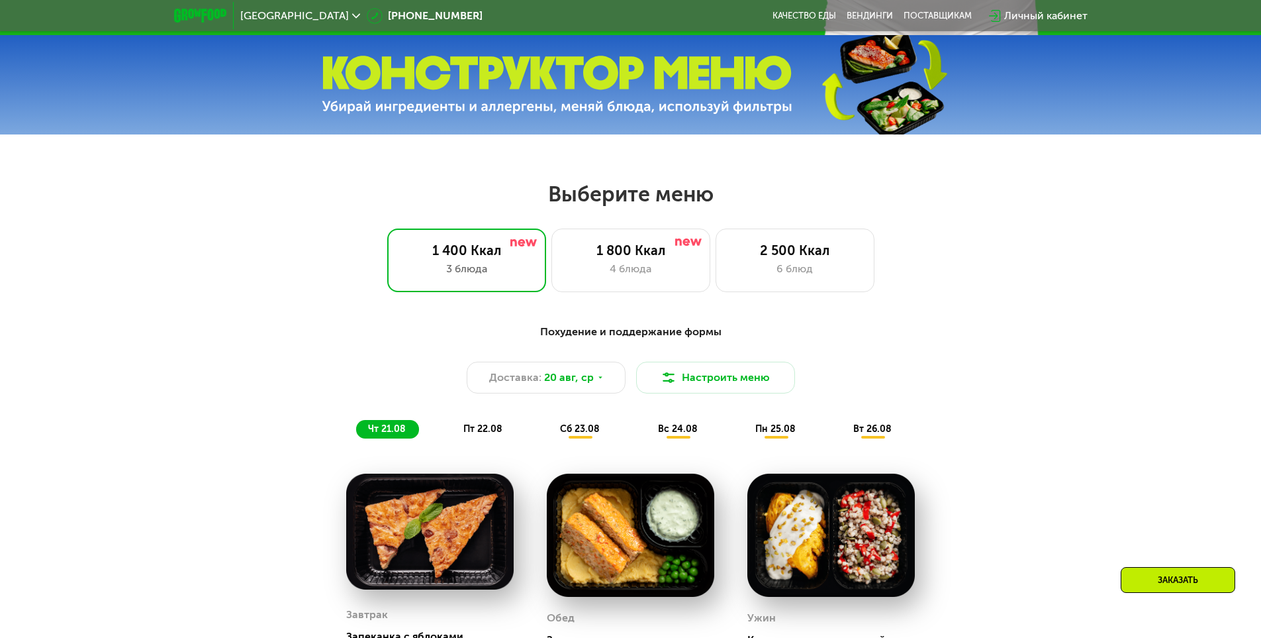
click at [512, 112] on img at bounding box center [557, 85] width 471 height 59
click at [915, 111] on img at bounding box center [883, 84] width 197 height 105
click at [575, 336] on div "Похудение и поддержание формы" at bounding box center [631, 332] width 784 height 17
click at [636, 336] on div "Похудение и поддержание формы" at bounding box center [631, 332] width 784 height 17
click at [633, 340] on div "Похудение и поддержание формы" at bounding box center [631, 332] width 784 height 17
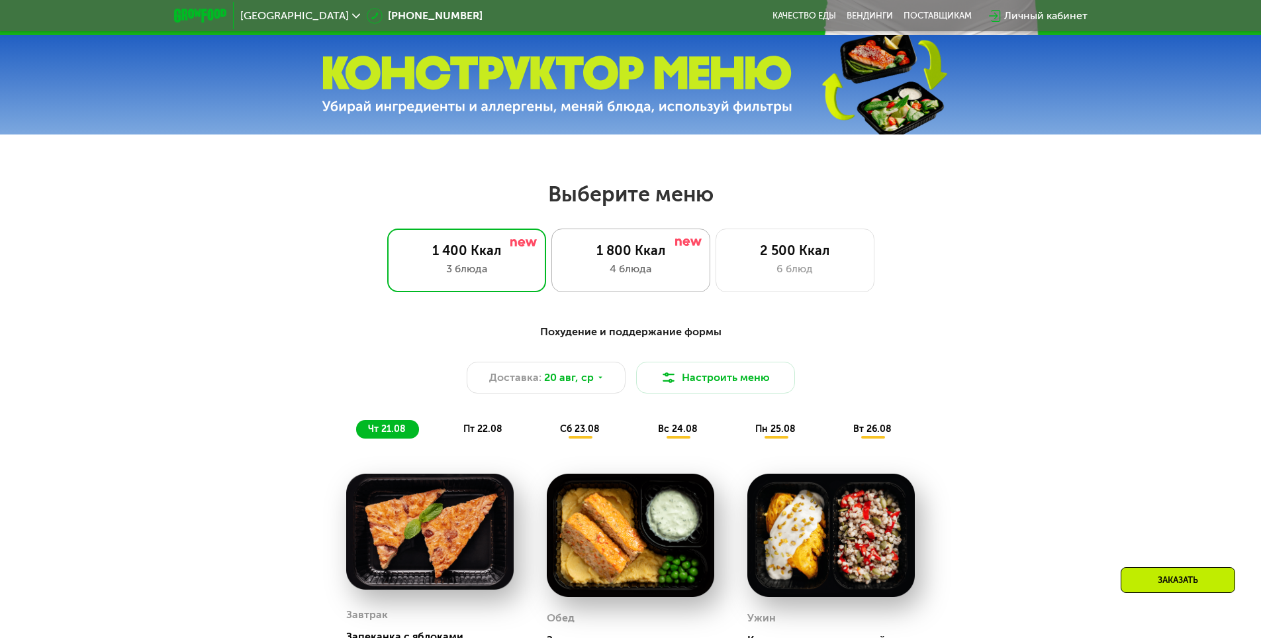
click at [593, 277] on div "4 блюда" at bounding box center [630, 269] width 131 height 16
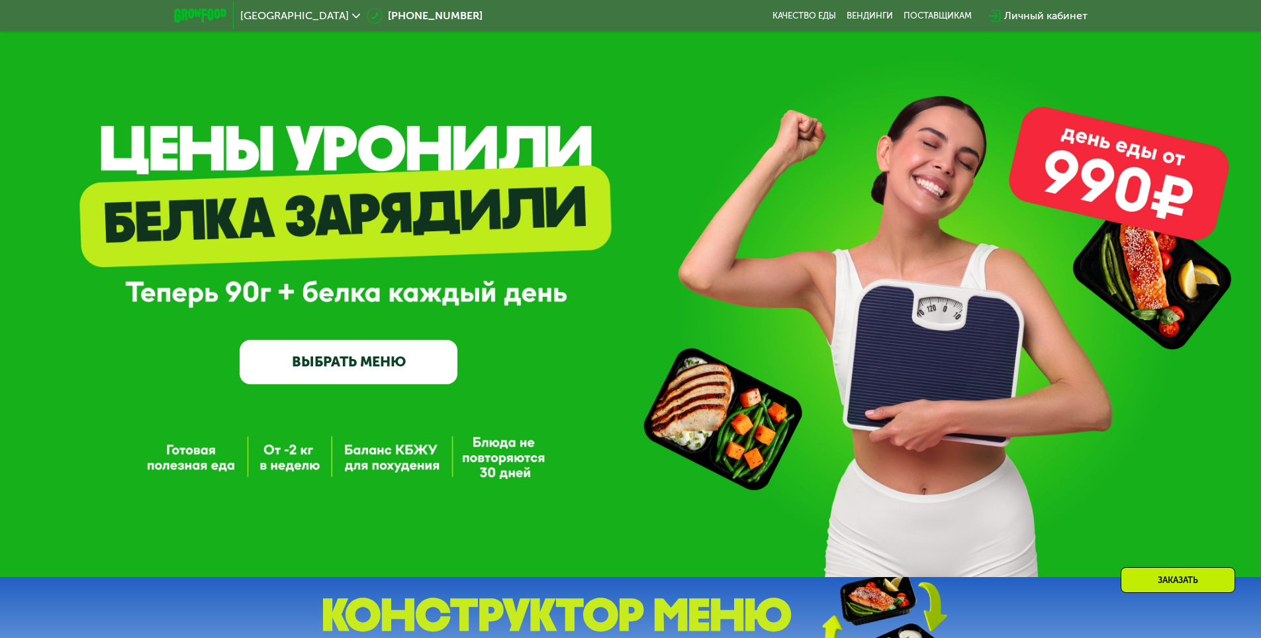
scroll to position [0, 0]
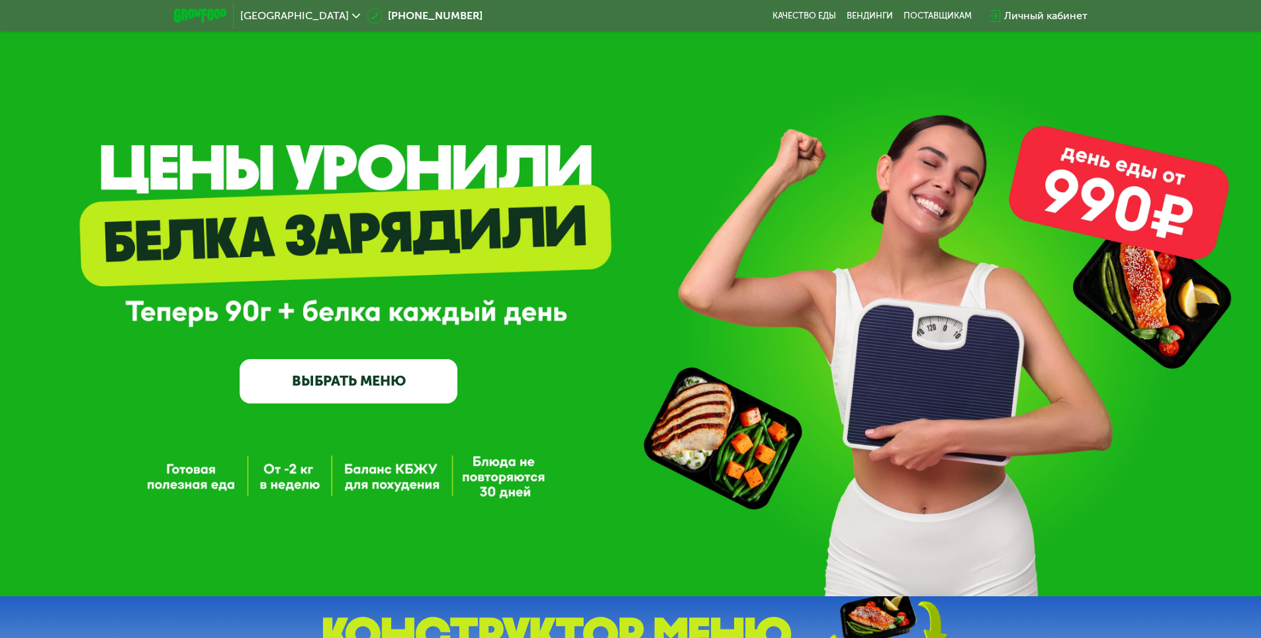
click at [211, 8] on div at bounding box center [201, 15] width 66 height 27
click at [206, 14] on img at bounding box center [200, 16] width 52 height 14
click at [269, 218] on div "GrowFood — доставка правильного питания ВЫБРАТЬ МЕНЮ" at bounding box center [349, 301] width 218 height 201
click at [294, 173] on div "GrowFood — доставка правильного питания ВЫБРАТЬ МЕНЮ" at bounding box center [630, 298] width 1261 height 596
click at [405, 242] on div "GrowFood — доставка правильного питания ВЫБРАТЬ МЕНЮ" at bounding box center [349, 301] width 218 height 201
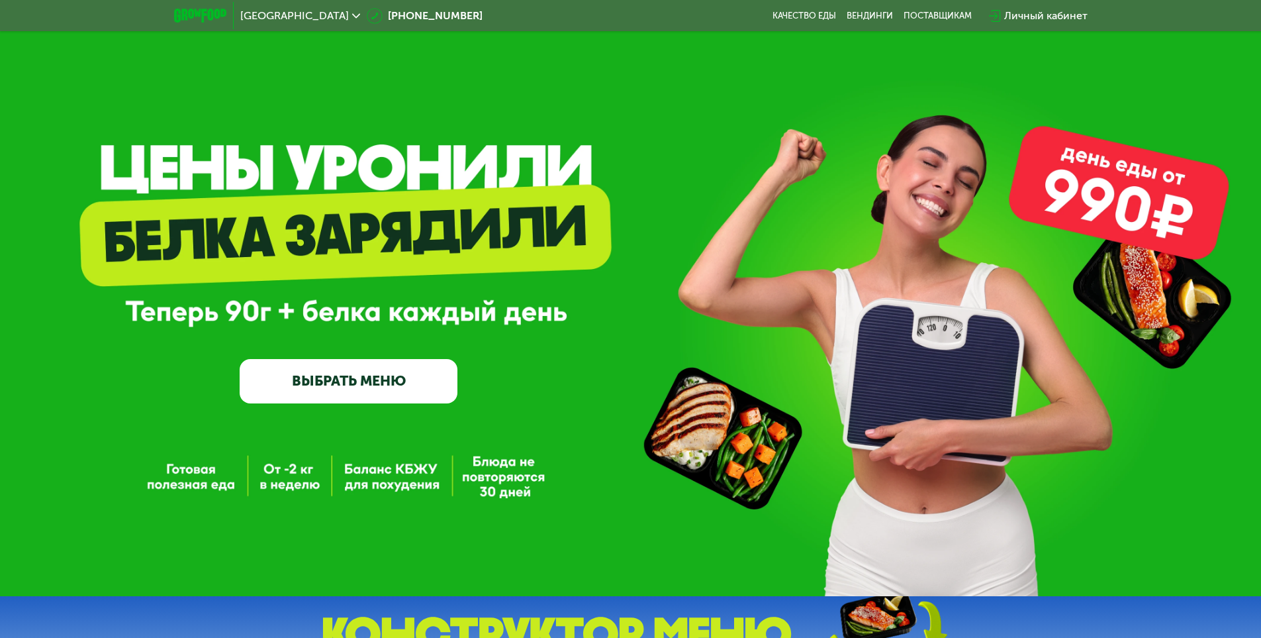
click at [285, 481] on div "GrowFood — доставка правильного питания ВЫБРАТЬ МЕНЮ" at bounding box center [630, 298] width 1261 height 596
click at [326, 387] on link "ВЫБРАТЬ МЕНЮ" at bounding box center [349, 381] width 218 height 44
click at [428, 384] on link "ВЫБРАТЬ МЕНЮ" at bounding box center [349, 381] width 218 height 44
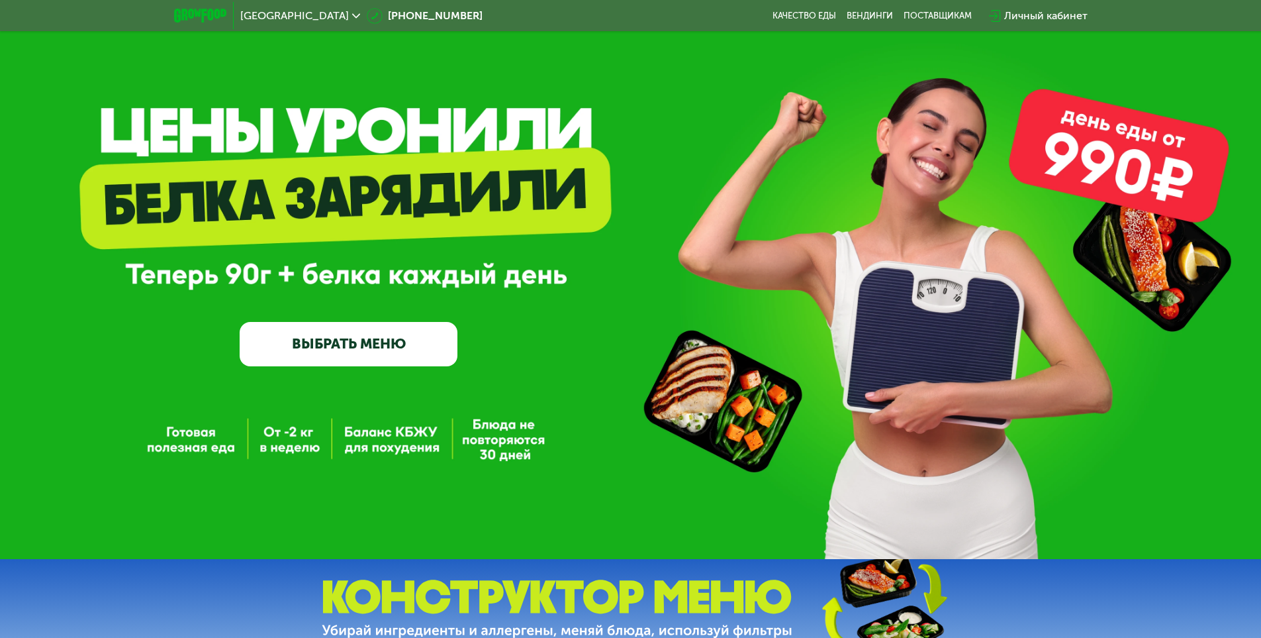
click at [409, 349] on link "ВЫБРАТЬ МЕНЮ" at bounding box center [349, 344] width 218 height 44
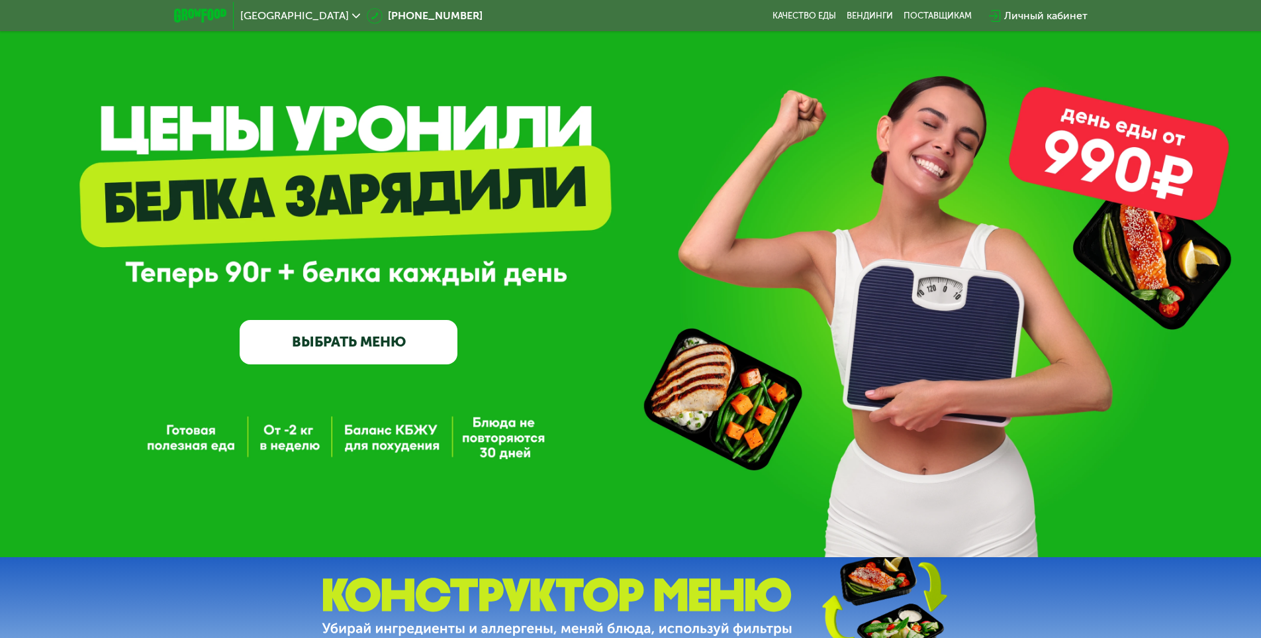
click at [409, 349] on link "ВЫБРАТЬ МЕНЮ" at bounding box center [349, 342] width 218 height 44
click at [409, 349] on link "ВЫБРАТЬ МЕНЮ" at bounding box center [349, 341] width 218 height 44
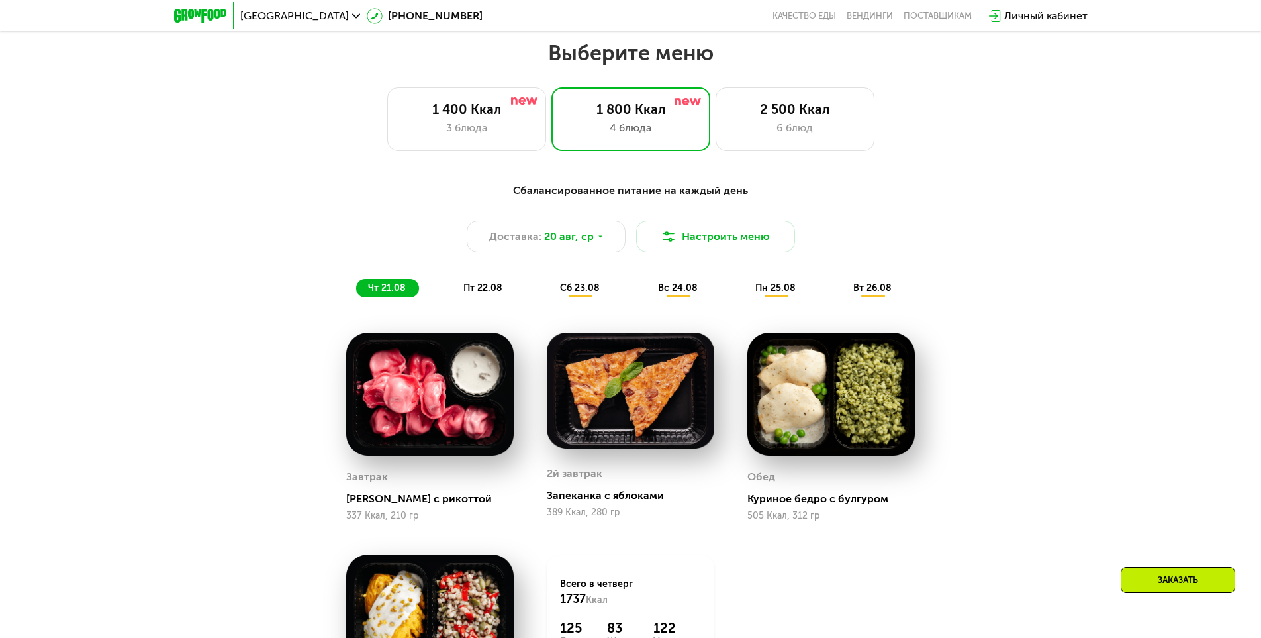
scroll to position [715, 0]
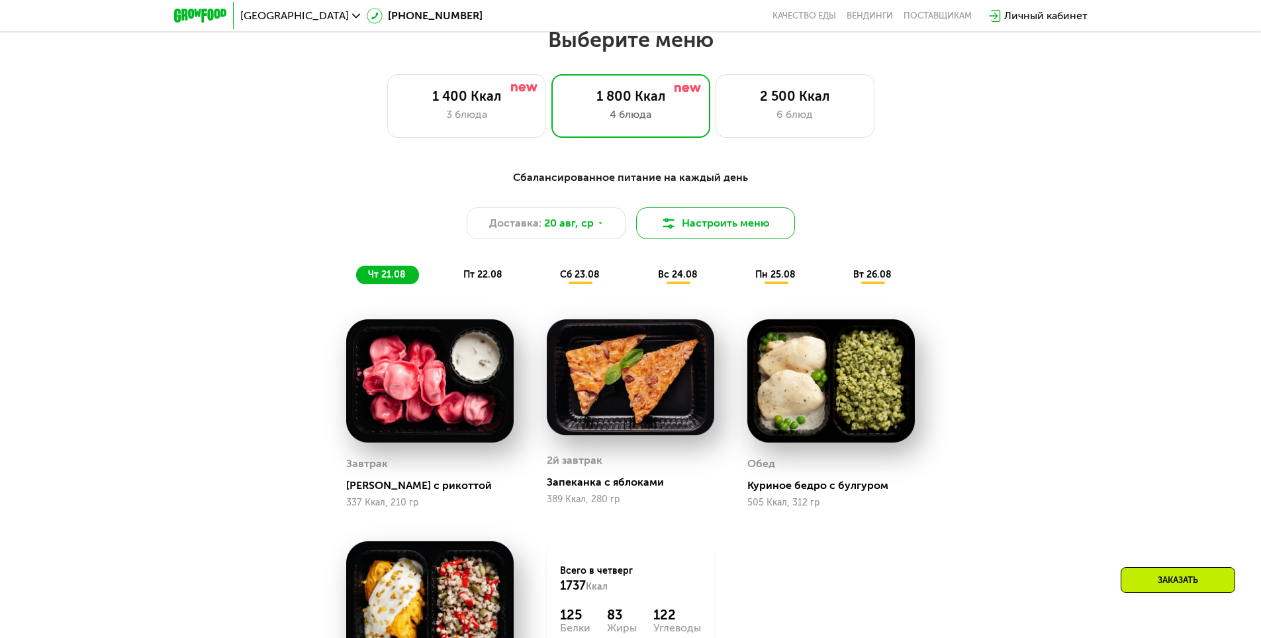
click at [706, 224] on button "Настроить меню" at bounding box center [715, 223] width 159 height 32
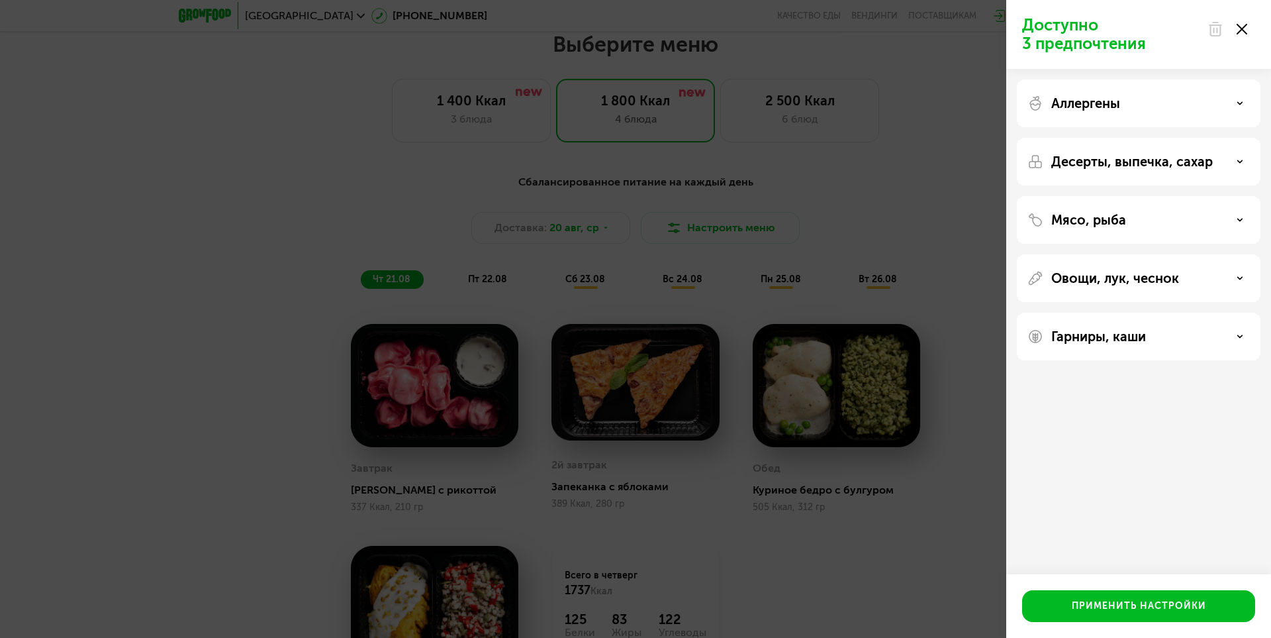
drag, startPoint x: 1248, startPoint y: 27, endPoint x: 1239, endPoint y: 31, distance: 9.5
click at [1247, 28] on div at bounding box center [1228, 29] width 56 height 26
drag, startPoint x: 1231, startPoint y: 37, endPoint x: 1237, endPoint y: 33, distance: 7.7
click at [1232, 36] on div at bounding box center [1228, 29] width 56 height 26
click at [1244, 30] on use at bounding box center [1242, 29] width 11 height 11
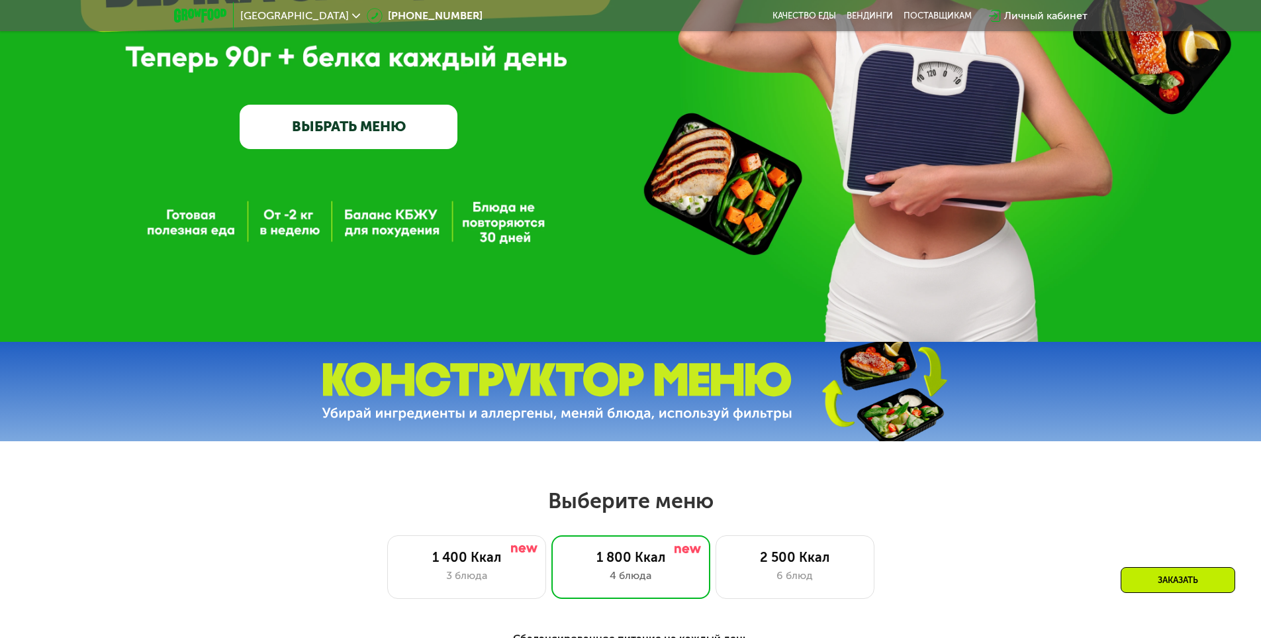
scroll to position [252, 0]
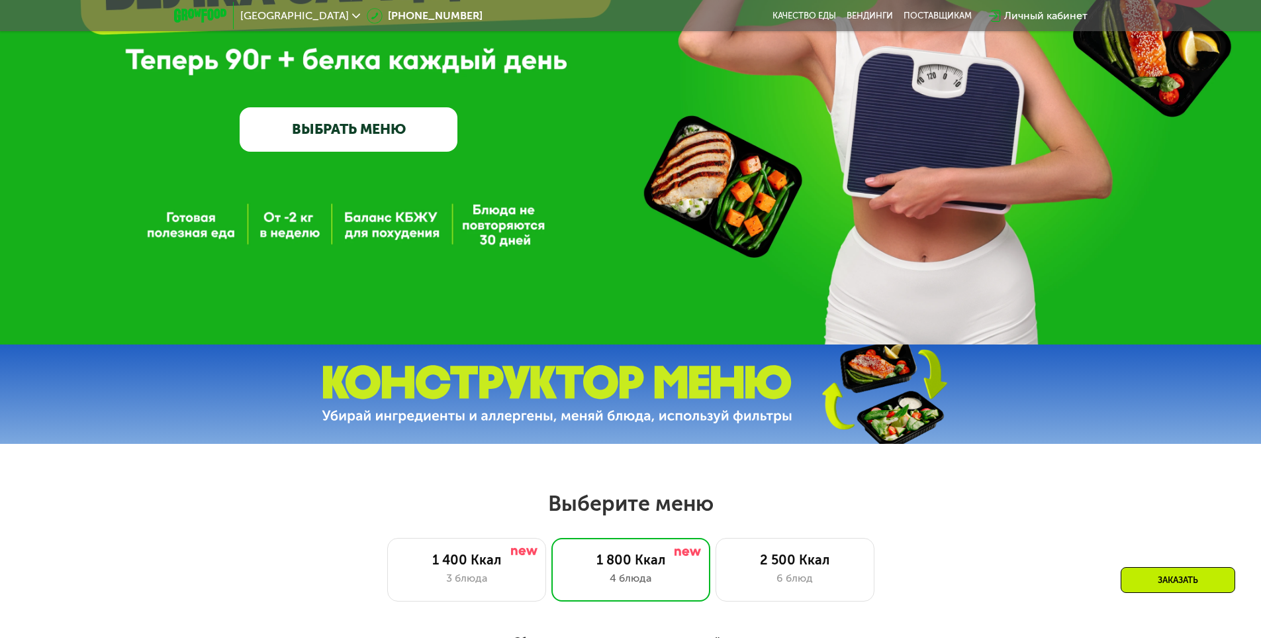
click at [378, 135] on link "ВЫБРАТЬ МЕНЮ" at bounding box center [349, 129] width 218 height 44
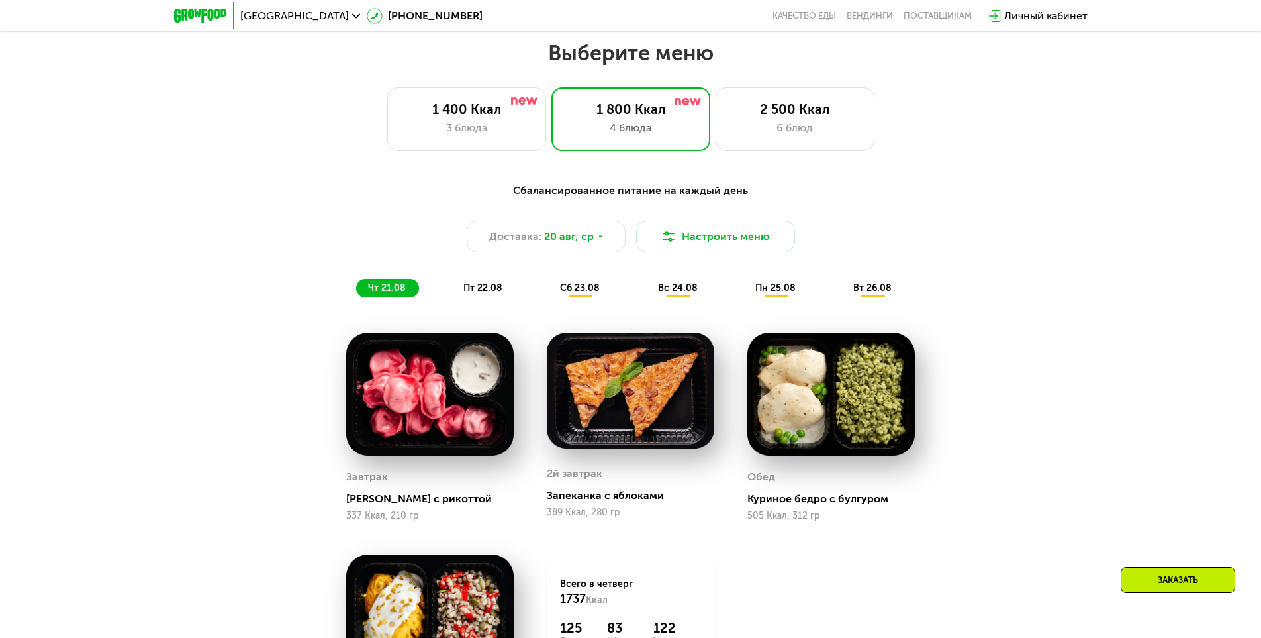
scroll to position [715, 0]
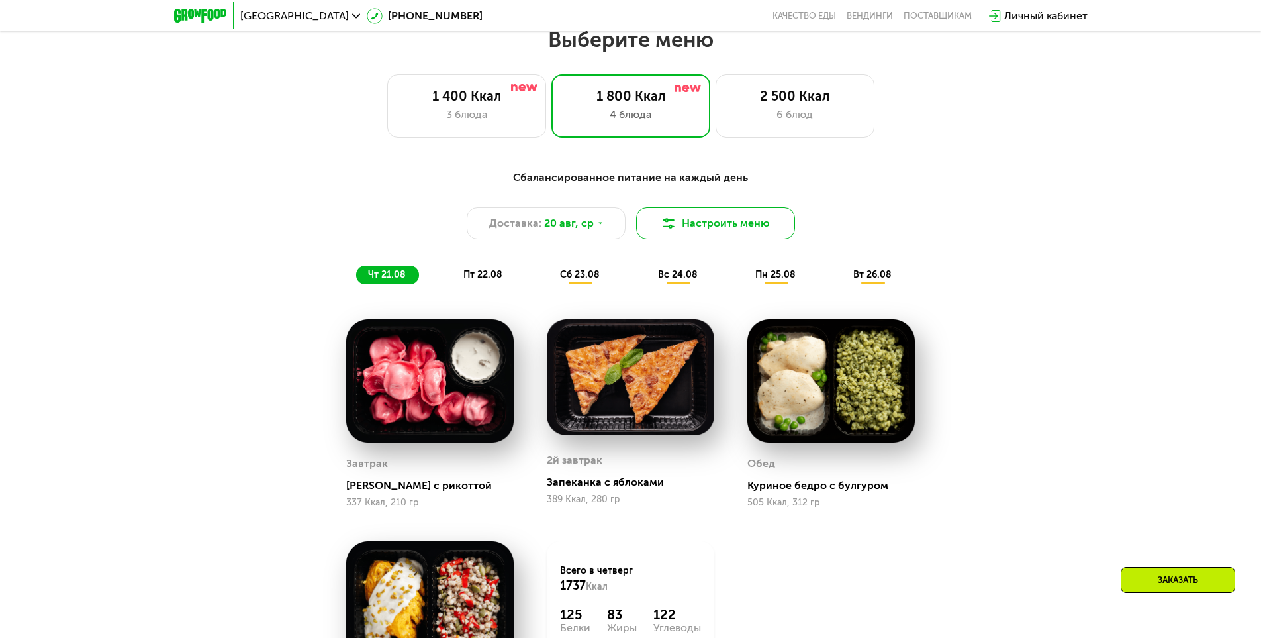
click at [702, 220] on button "Настроить меню" at bounding box center [715, 223] width 159 height 32
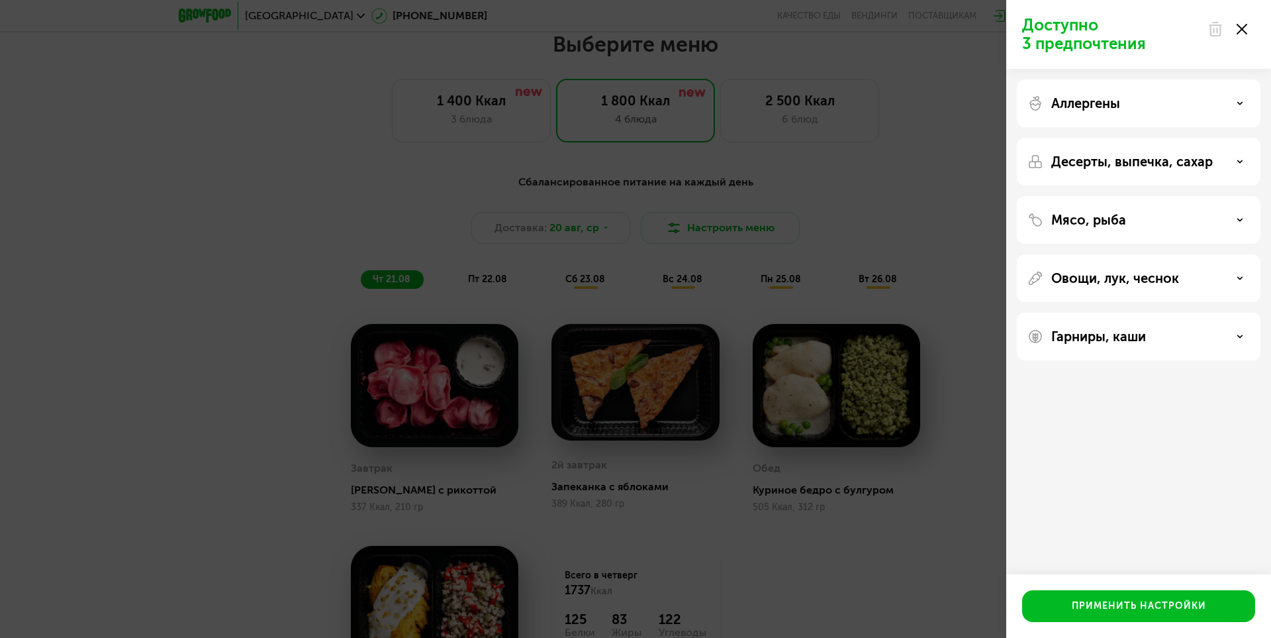
click at [1110, 138] on div "Аллергены" at bounding box center [1139, 162] width 244 height 48
click at [1129, 138] on div "Аллергены" at bounding box center [1139, 162] width 244 height 48
click at [1231, 138] on div "Аллергены" at bounding box center [1139, 162] width 244 height 48
click at [1241, 106] on icon at bounding box center [1240, 103] width 7 height 7
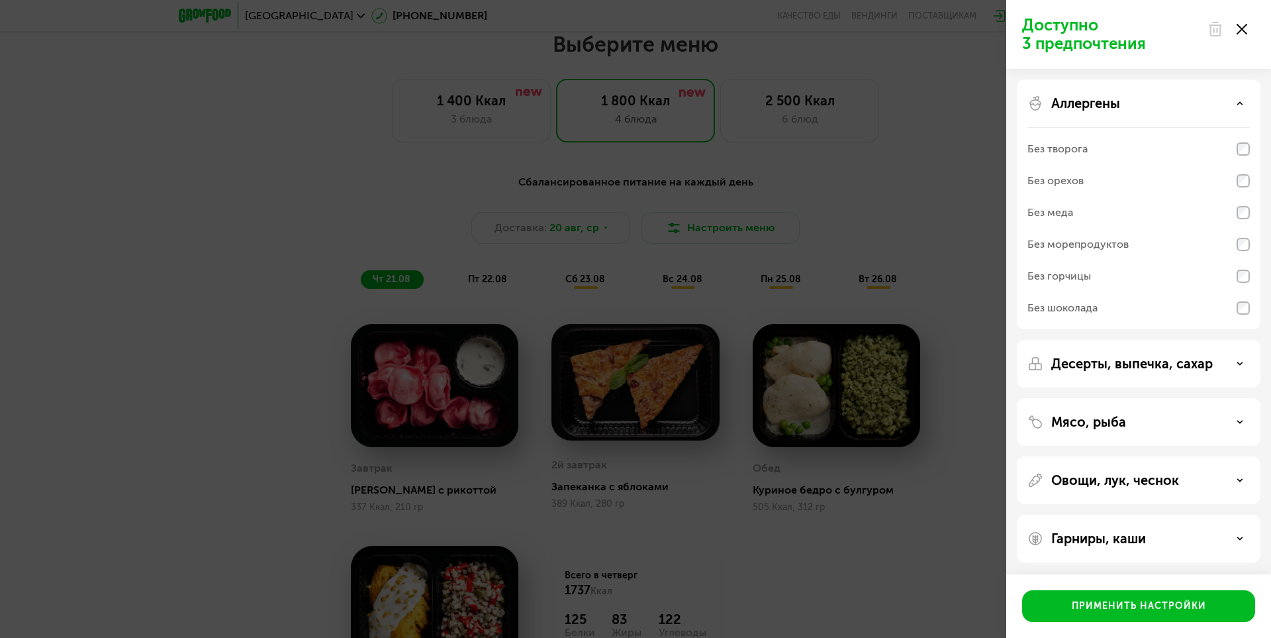
click at [1241, 106] on icon at bounding box center [1240, 103] width 7 height 7
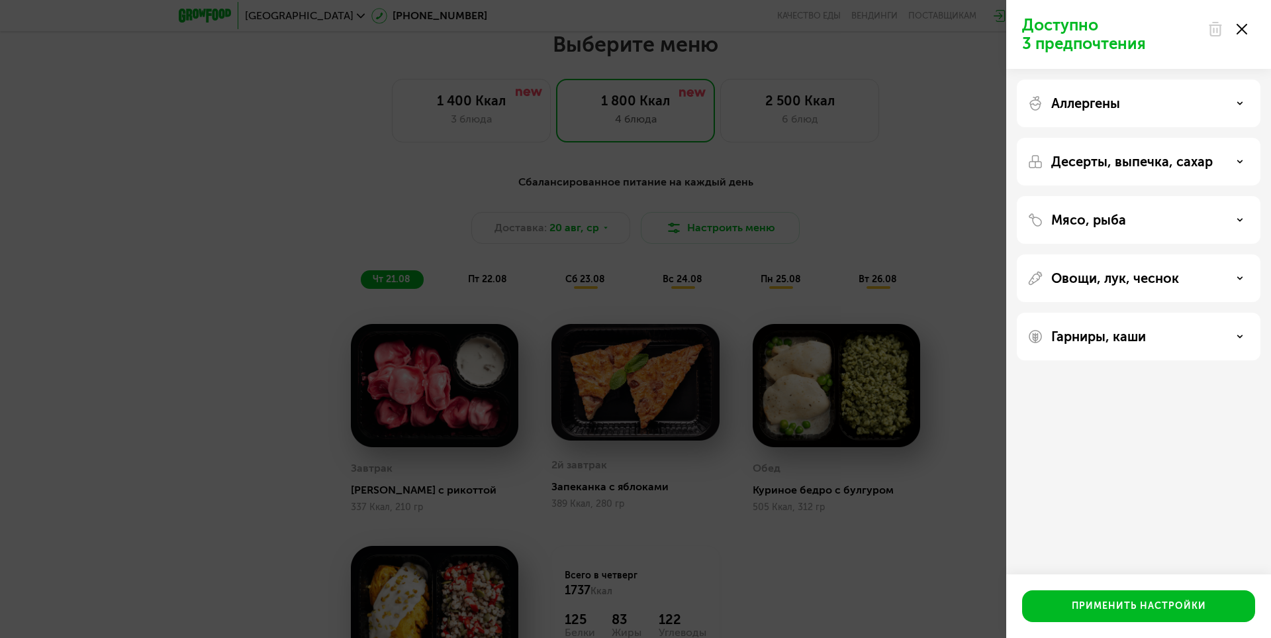
click at [857, 219] on div "Доступно 3 предпочтения Аллергены Десерты, выпечка, сахар Мясо, рыба Овощи, лук…" at bounding box center [635, 319] width 1271 height 638
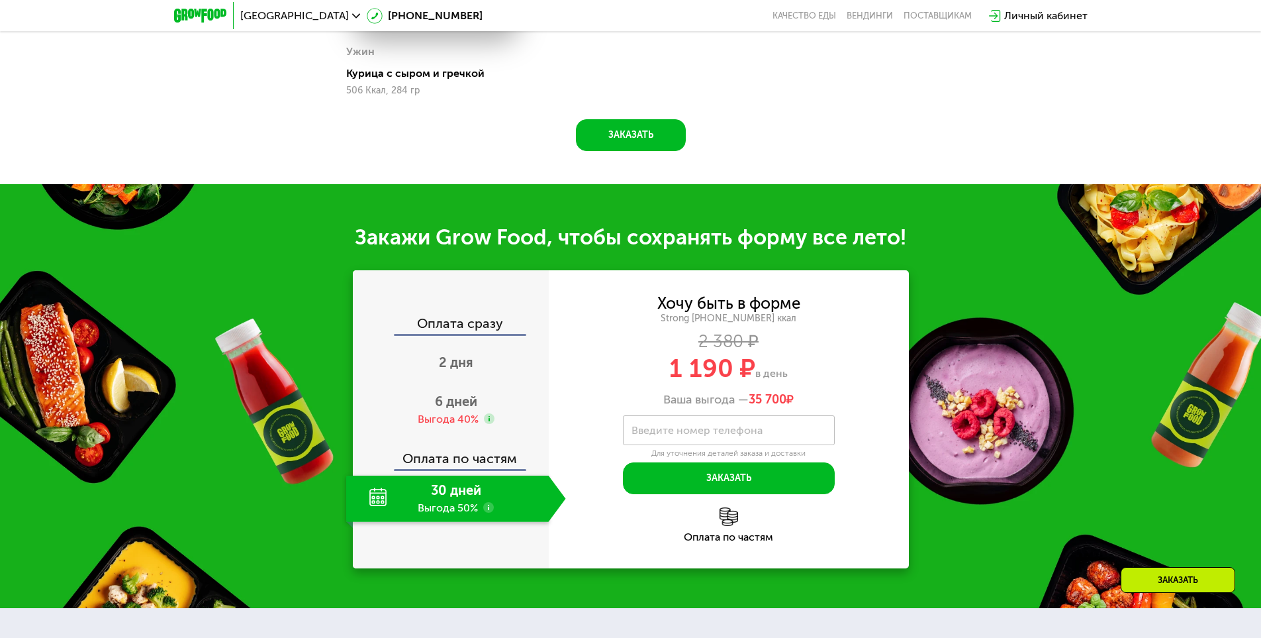
scroll to position [1333, 0]
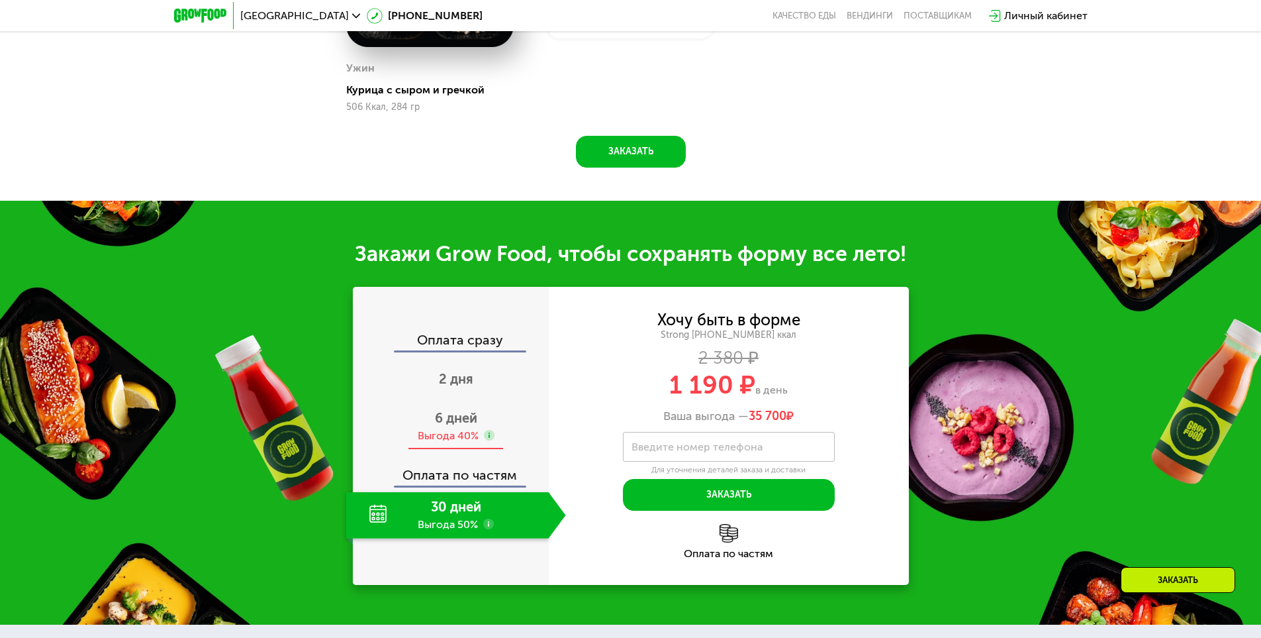
click at [461, 434] on div "Выгода 40%" at bounding box center [448, 435] width 61 height 15
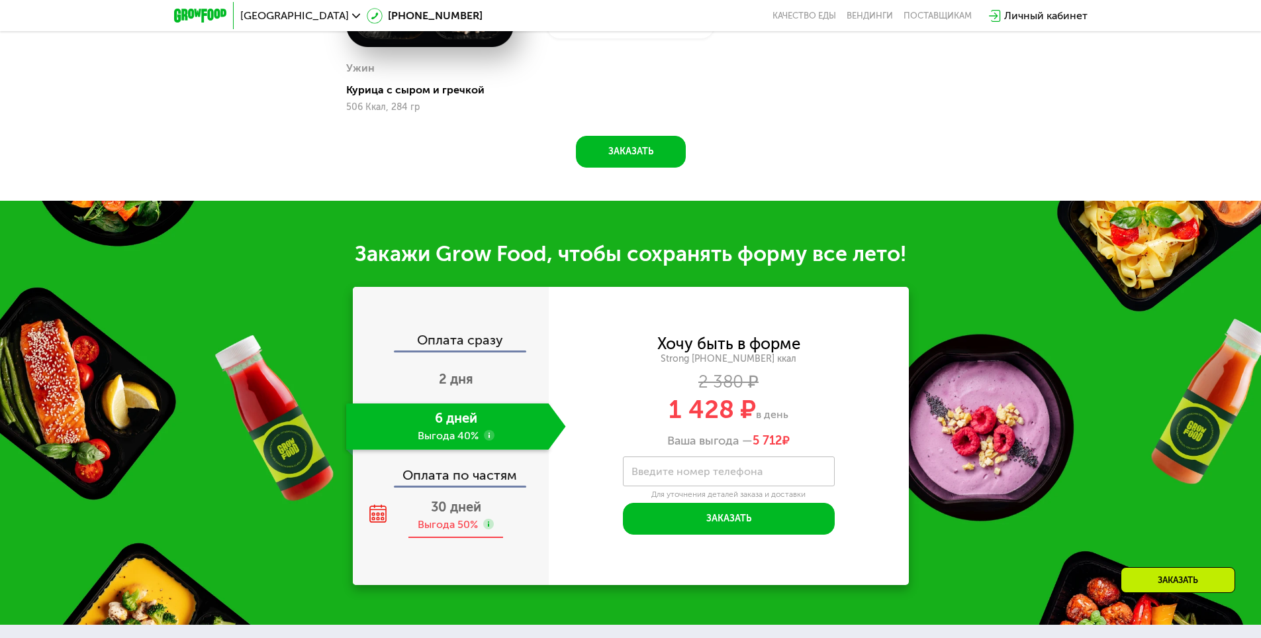
click at [440, 528] on div "Выгода 50%" at bounding box center [448, 524] width 60 height 15
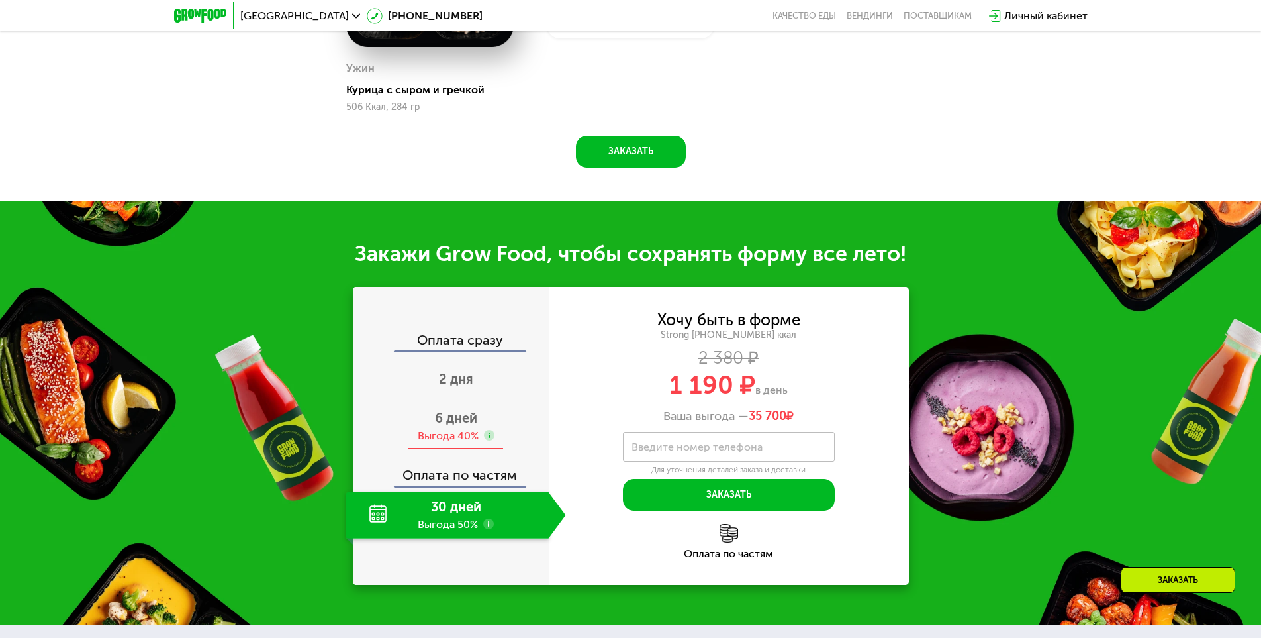
drag, startPoint x: 440, startPoint y: 448, endPoint x: 441, endPoint y: 440, distance: 8.0
click at [440, 447] on div "6 дней Выгода 40%" at bounding box center [456, 426] width 220 height 46
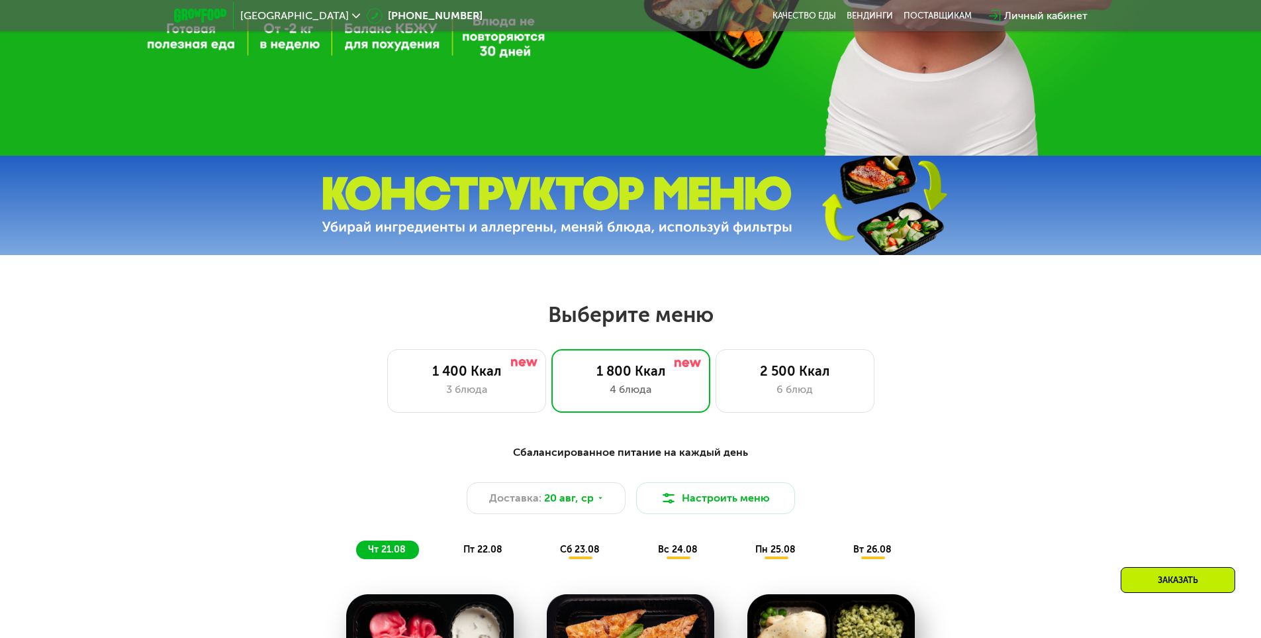
scroll to position [406, 0]
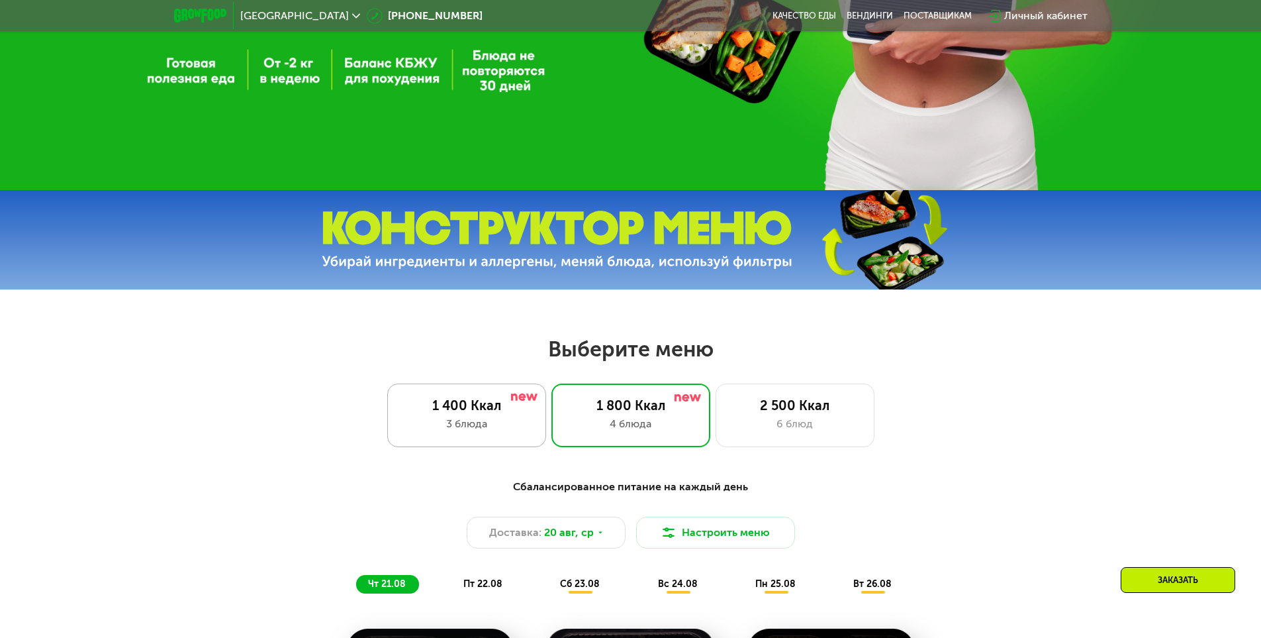
click at [512, 428] on div "3 блюда" at bounding box center [466, 424] width 131 height 16
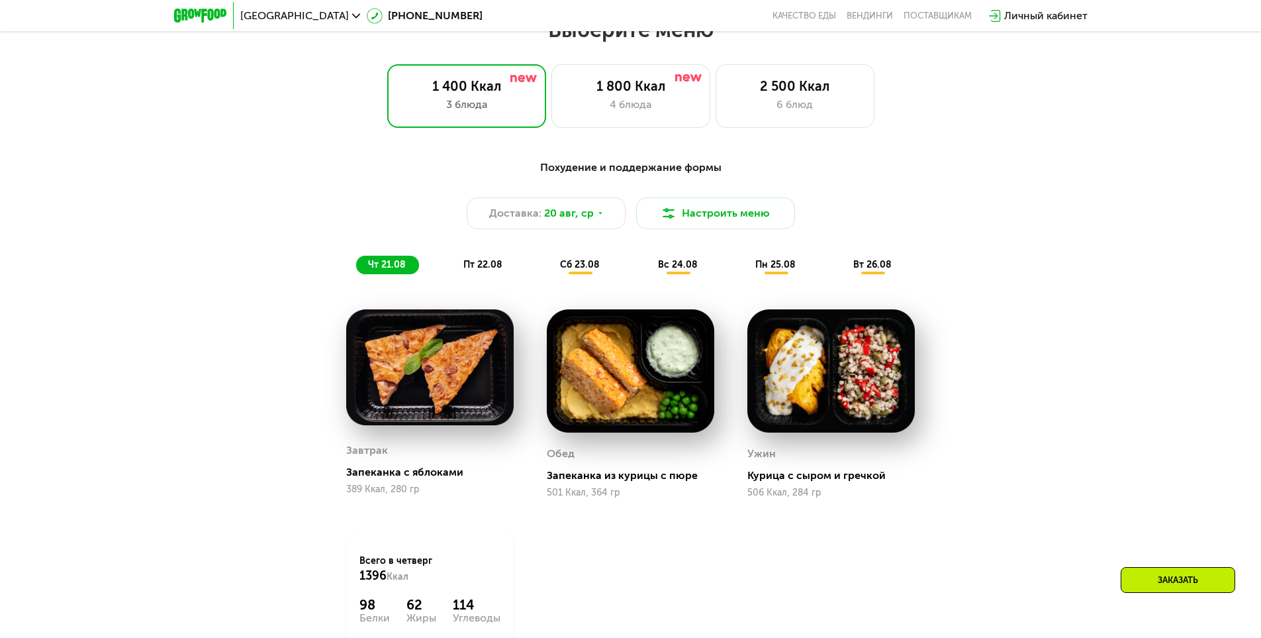
scroll to position [715, 0]
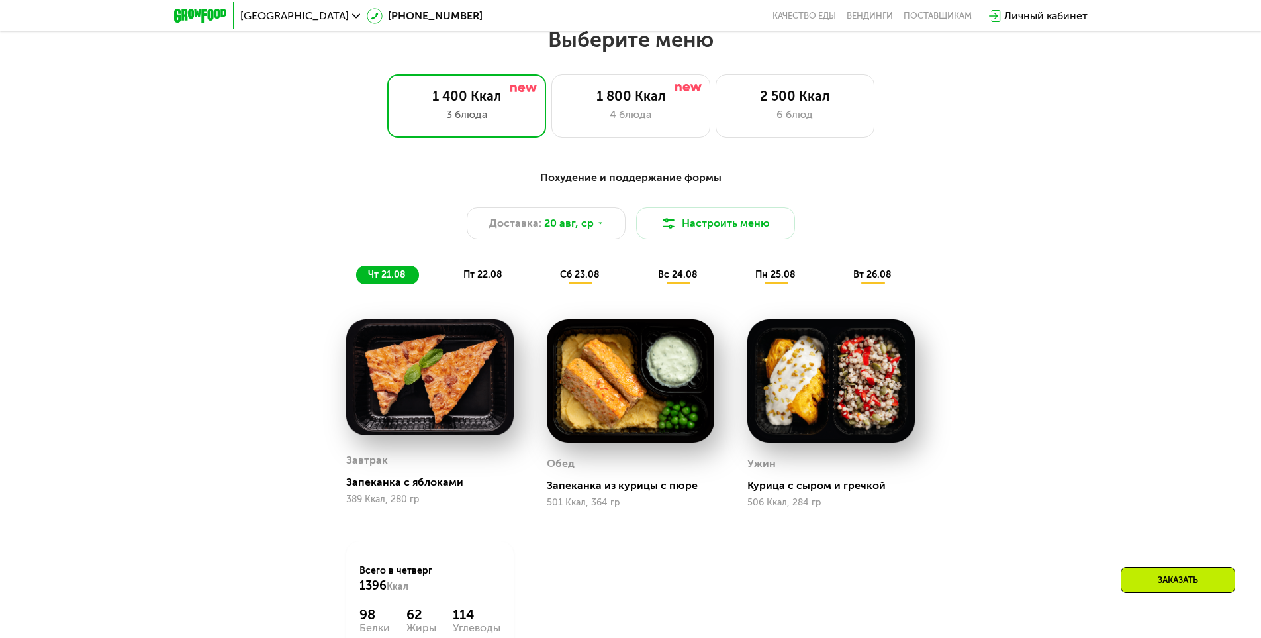
click at [470, 280] on span "пт 22.08" at bounding box center [482, 274] width 39 height 11
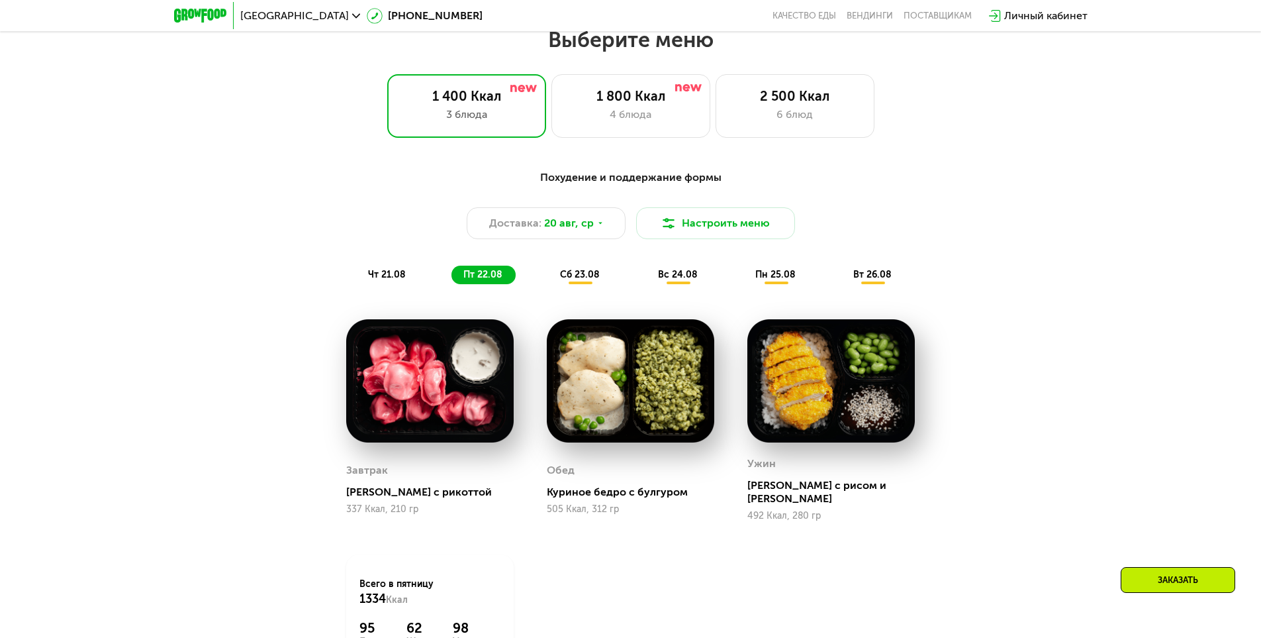
click at [587, 280] on span "сб 23.08" at bounding box center [580, 274] width 40 height 11
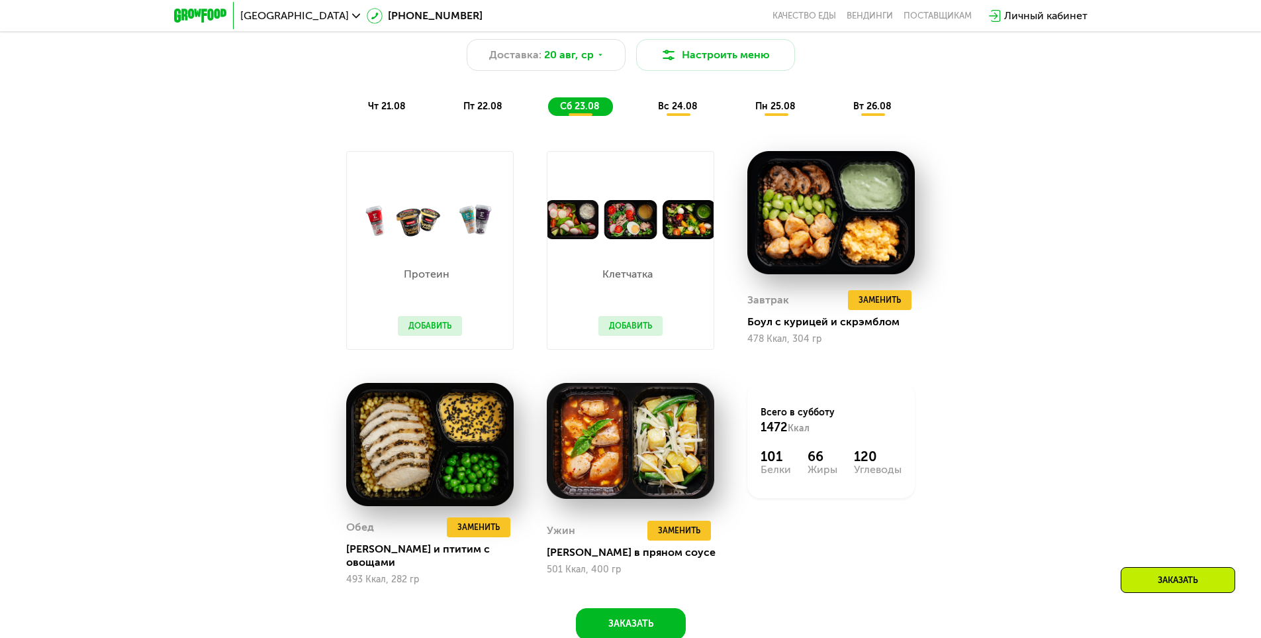
scroll to position [869, 0]
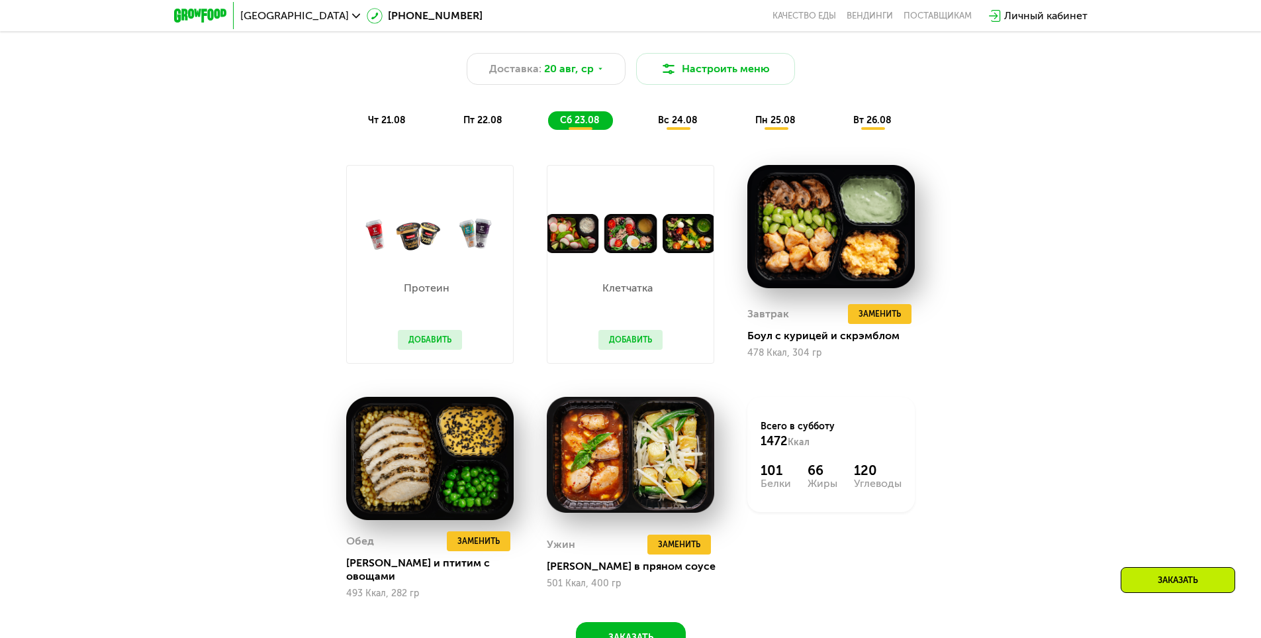
click at [492, 120] on span "пт 22.08" at bounding box center [482, 120] width 39 height 11
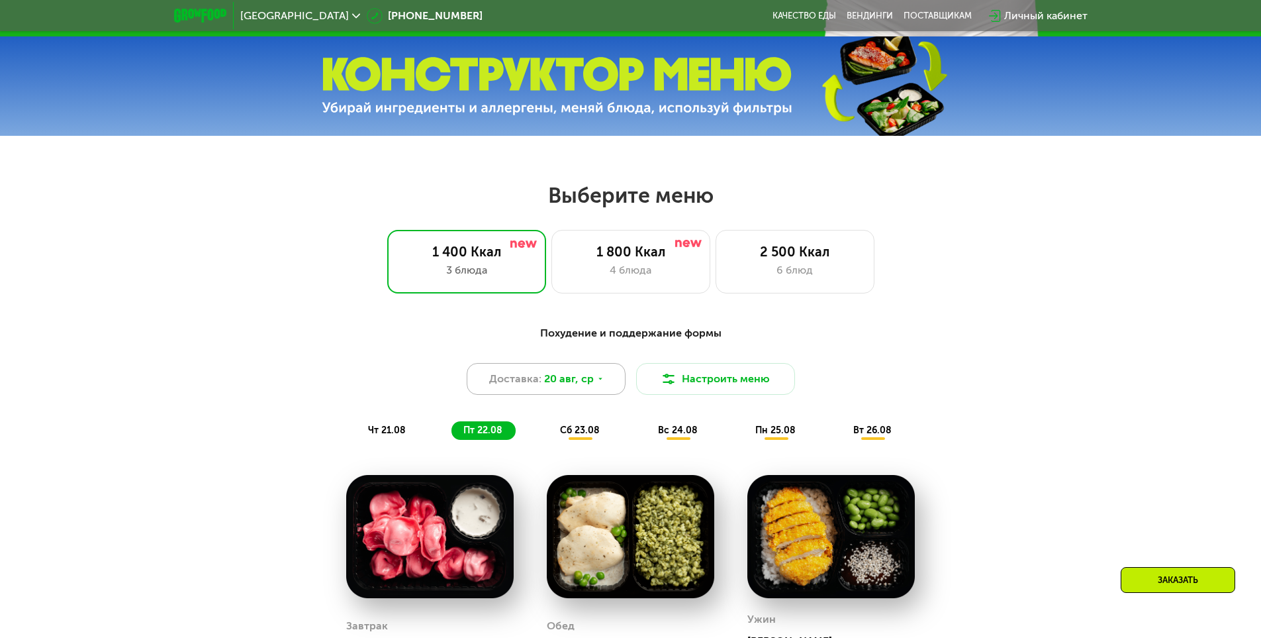
scroll to position [1023, 0]
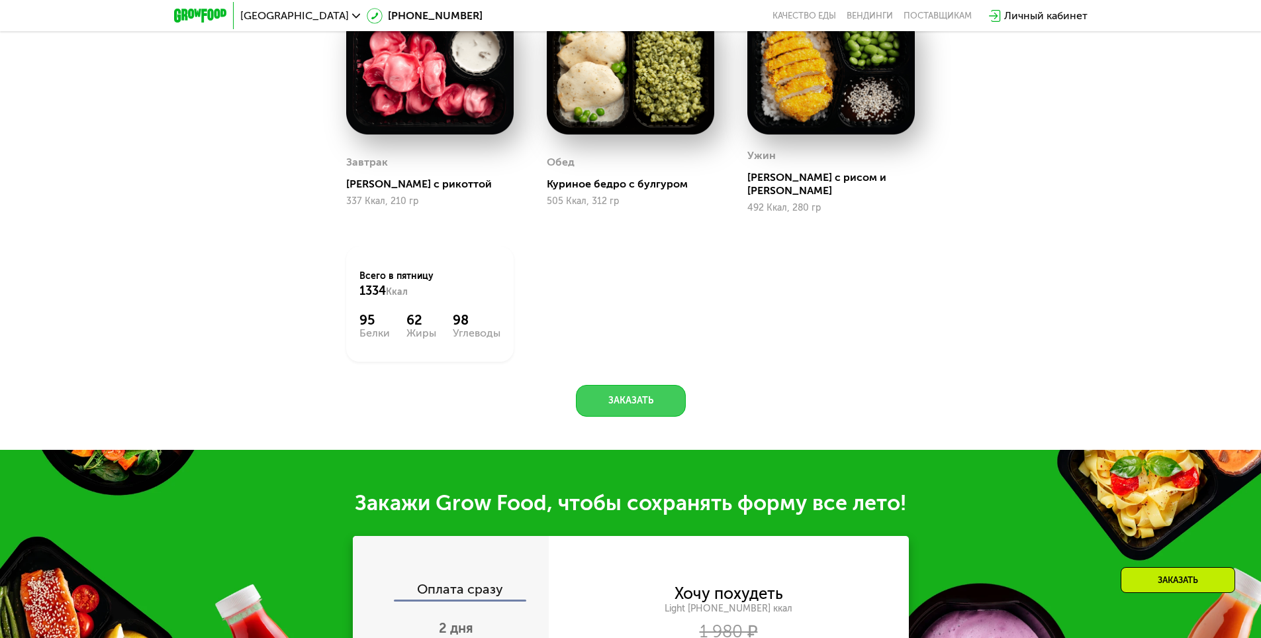
click at [610, 393] on button "Заказать" at bounding box center [631, 401] width 110 height 32
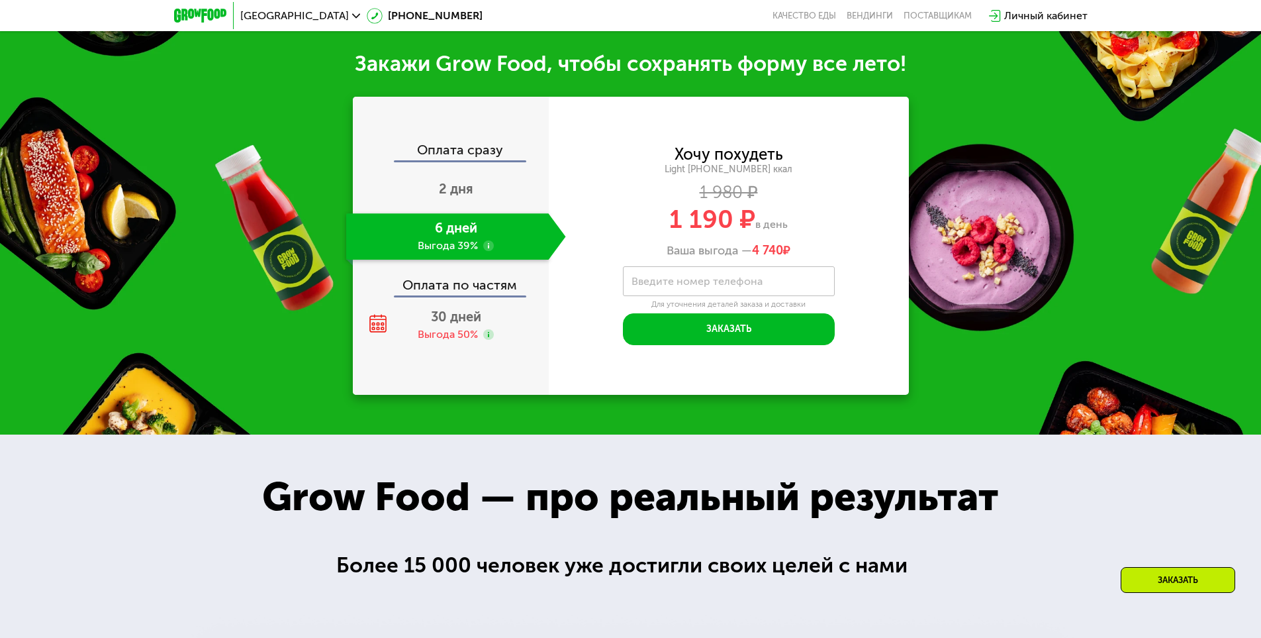
scroll to position [1464, 0]
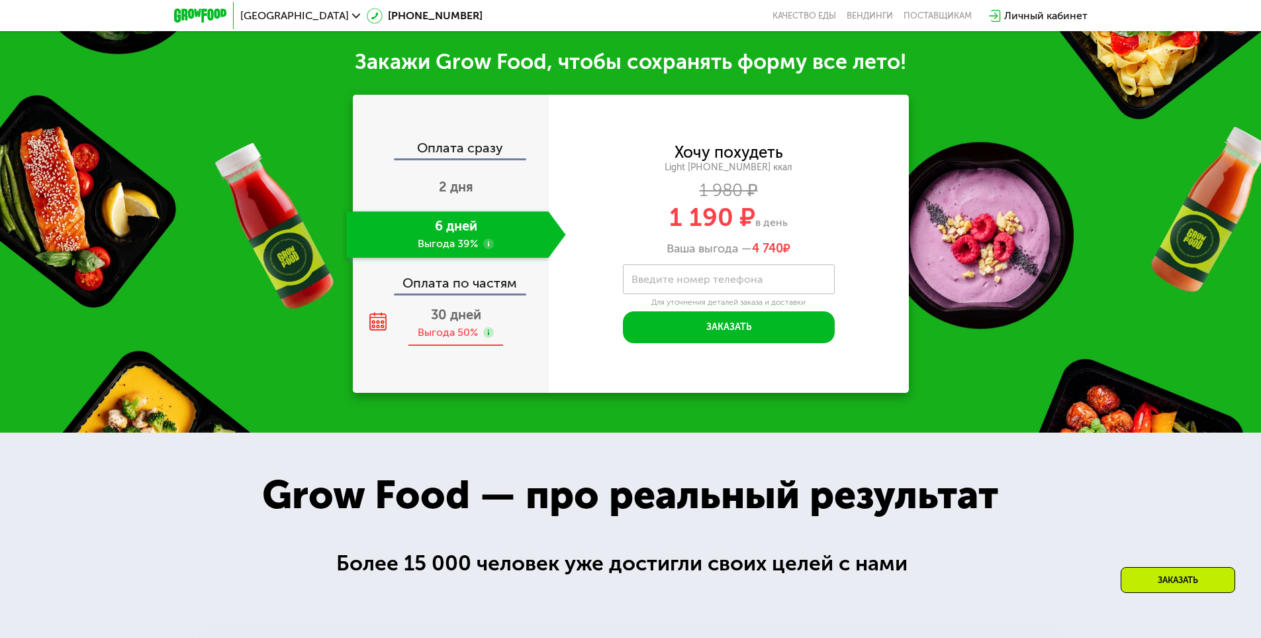
click at [454, 316] on div "30 дней Выгода 50%" at bounding box center [456, 323] width 220 height 46
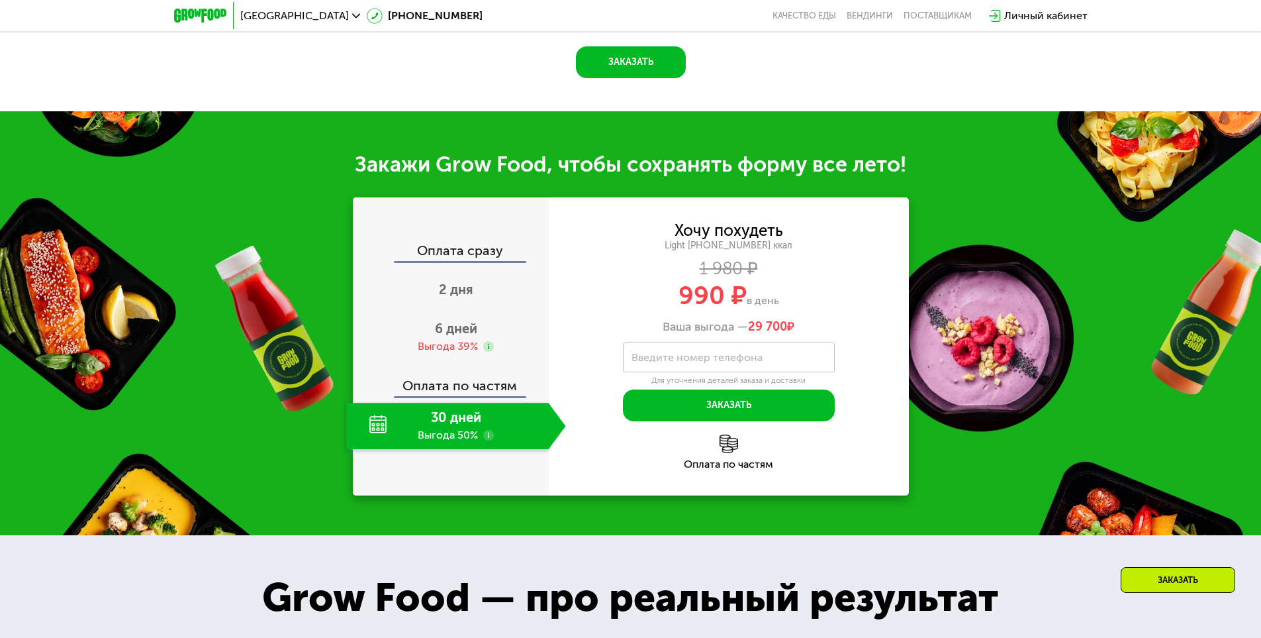
scroll to position [1310, 0]
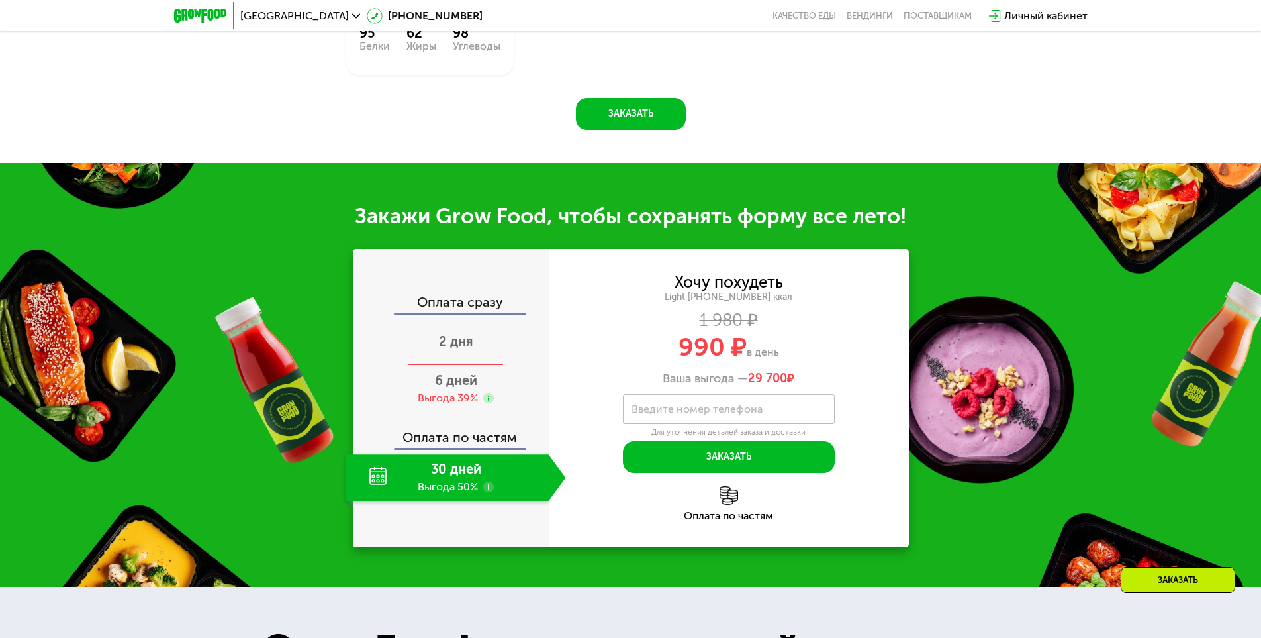
click at [457, 333] on span "2 дня" at bounding box center [456, 341] width 34 height 16
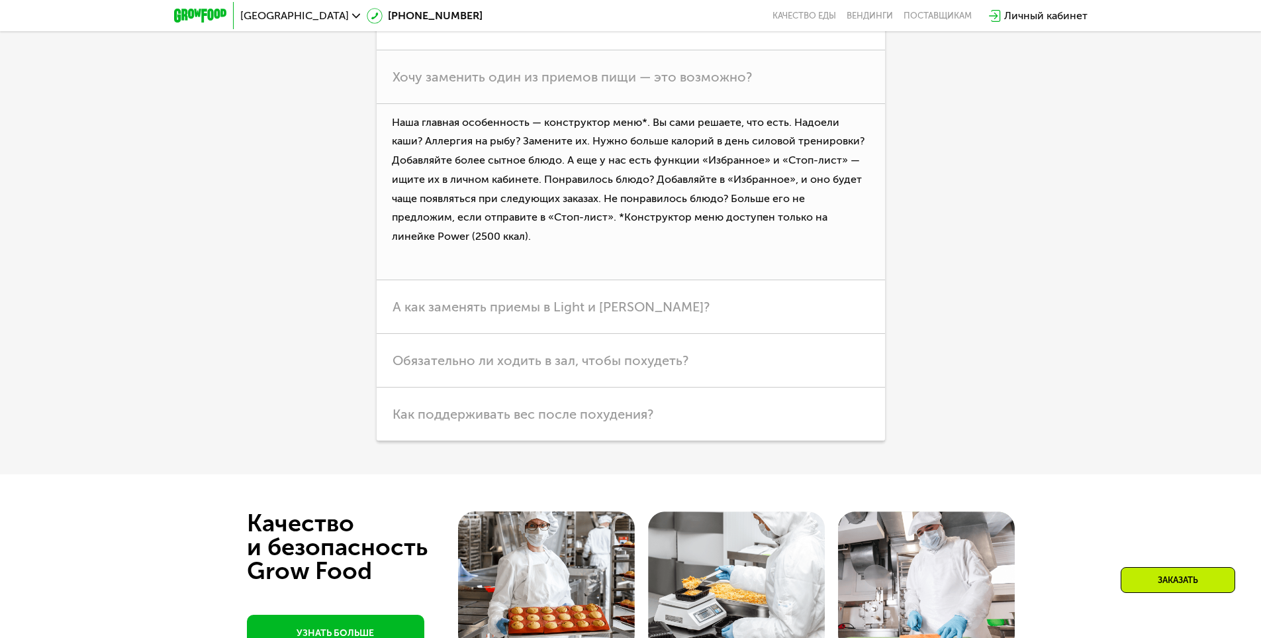
scroll to position [3781, 0]
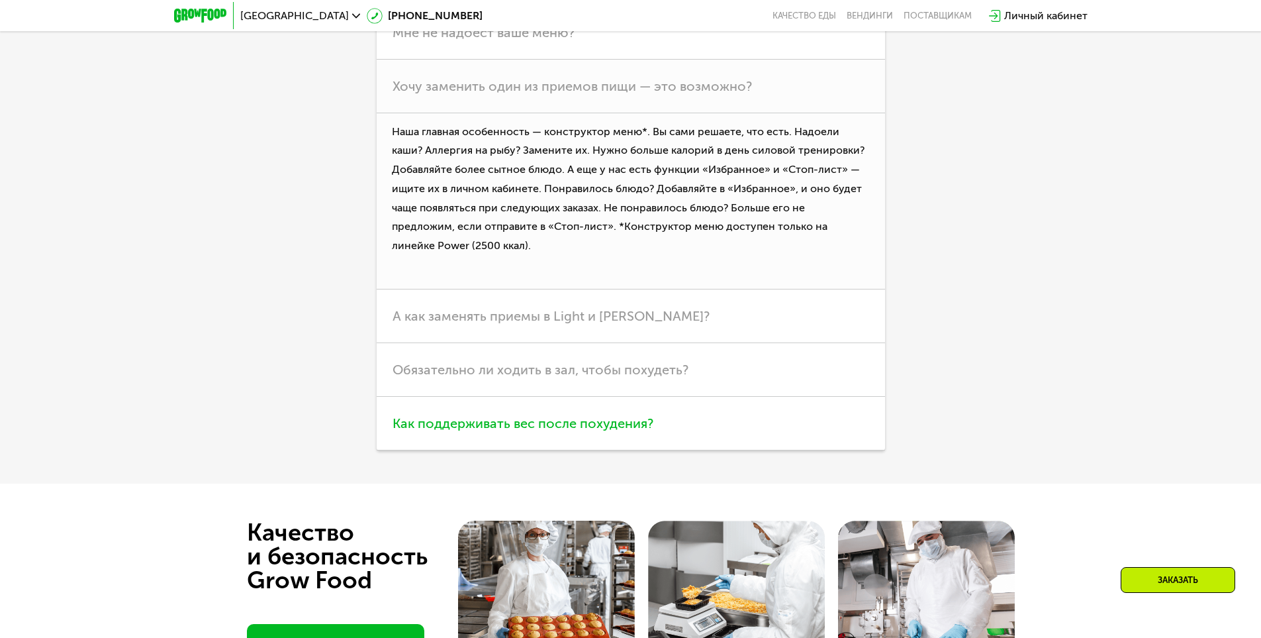
click at [477, 397] on h3 "Обязательно ли ходить в зал, чтобы похудеть?" at bounding box center [631, 370] width 509 height 54
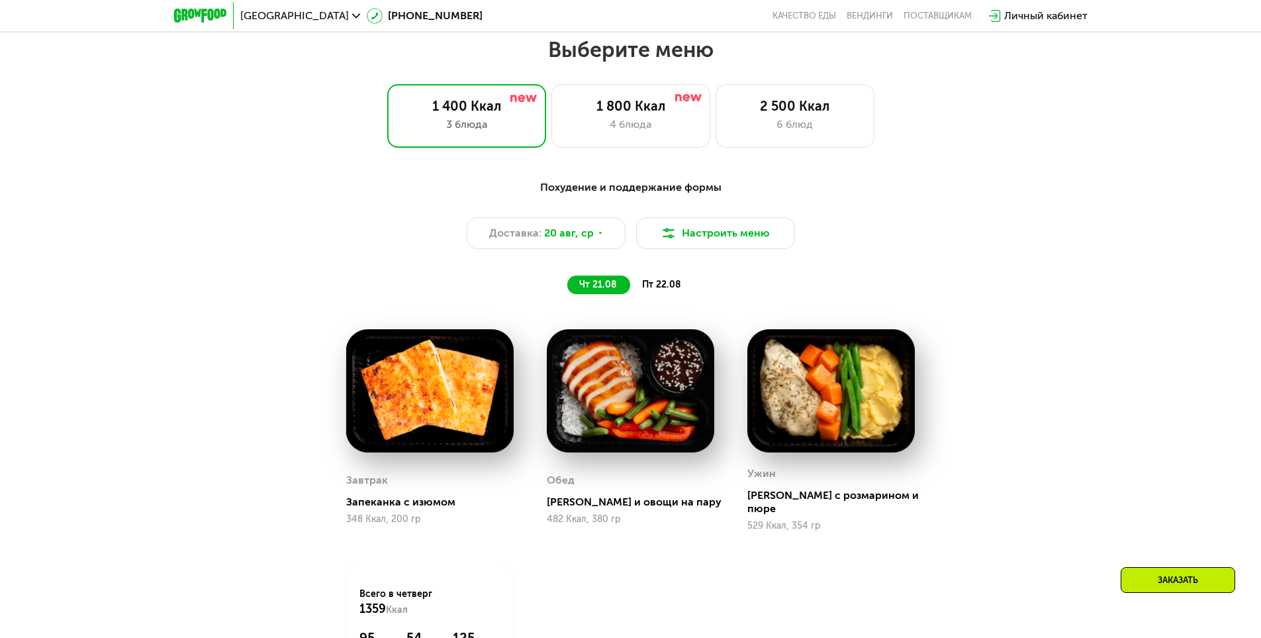
scroll to position [691, 0]
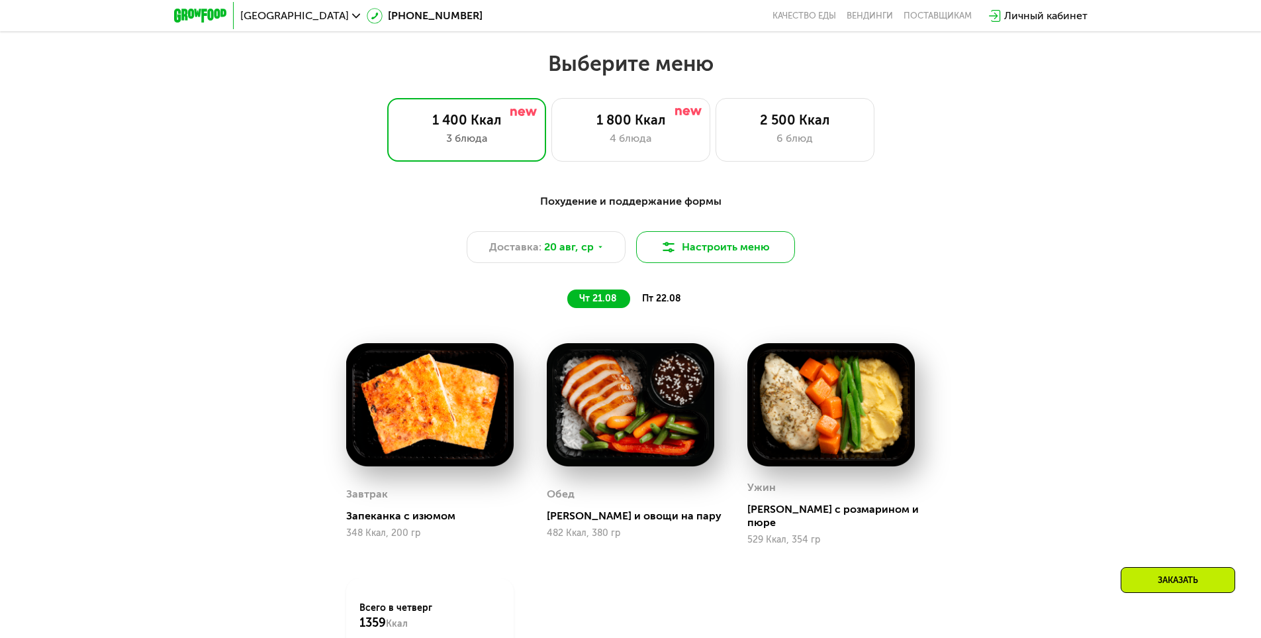
click at [688, 237] on button "Настроить меню" at bounding box center [715, 247] width 159 height 32
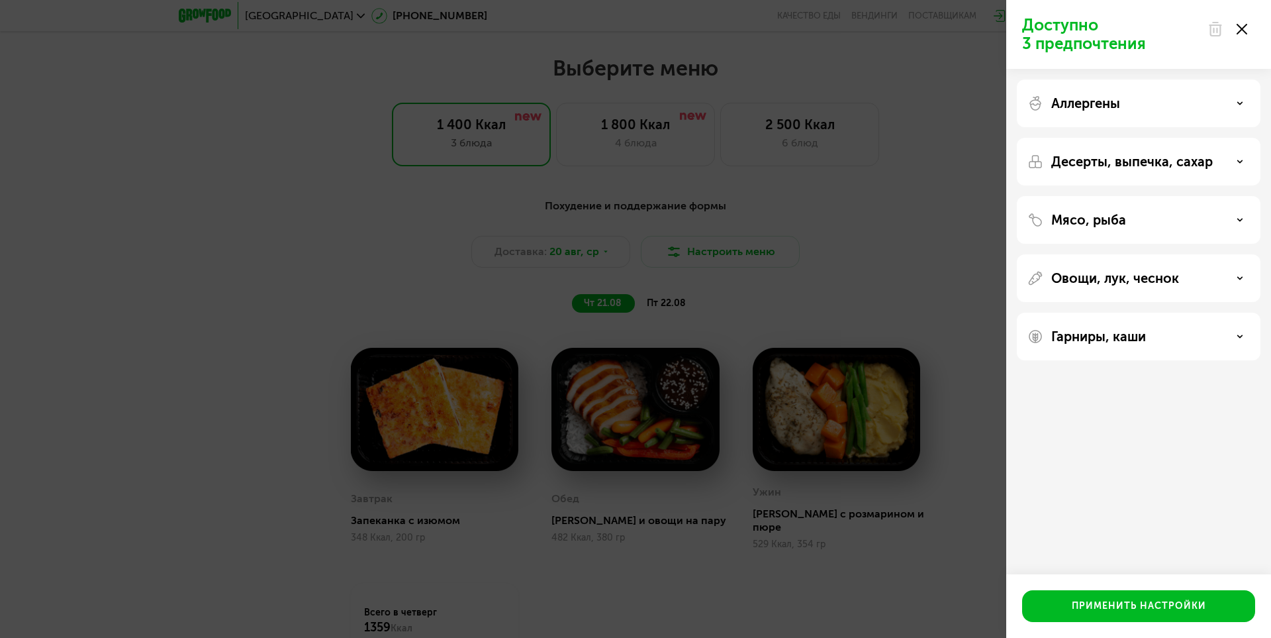
click at [638, 353] on div "Доступно 3 предпочтения Аллергены Десерты, выпечка, сахар Мясо, рыба Овощи, лук…" at bounding box center [635, 319] width 1271 height 638
